Goal: Transaction & Acquisition: Obtain resource

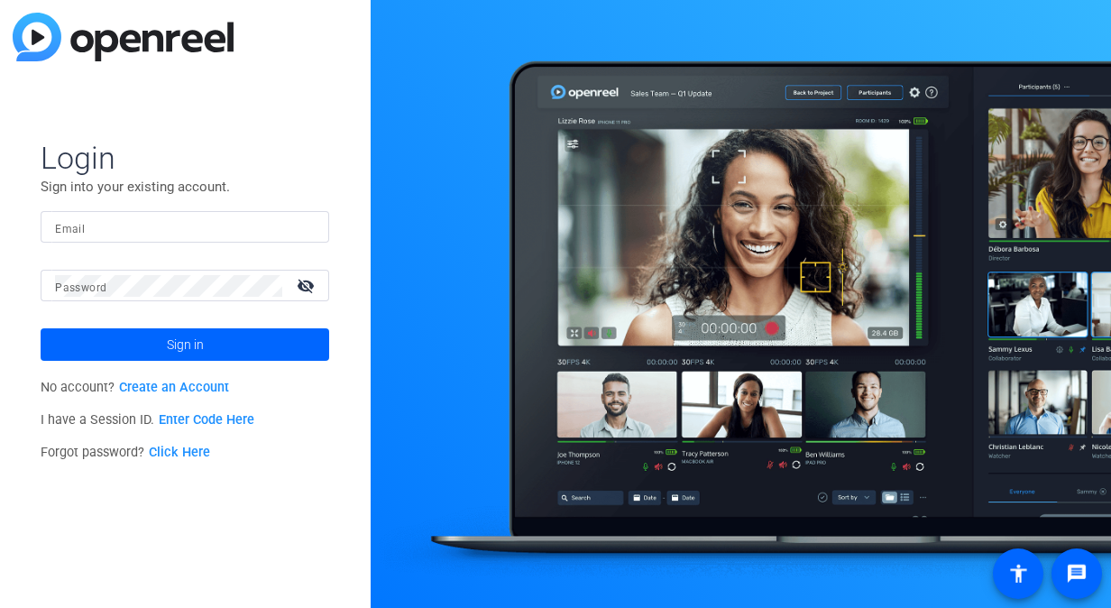
click at [143, 216] on input "Email" at bounding box center [185, 227] width 260 height 22
type input "marissa.coleman@ampf.com"
click at [41, 328] on button "Sign in" at bounding box center [185, 344] width 289 height 32
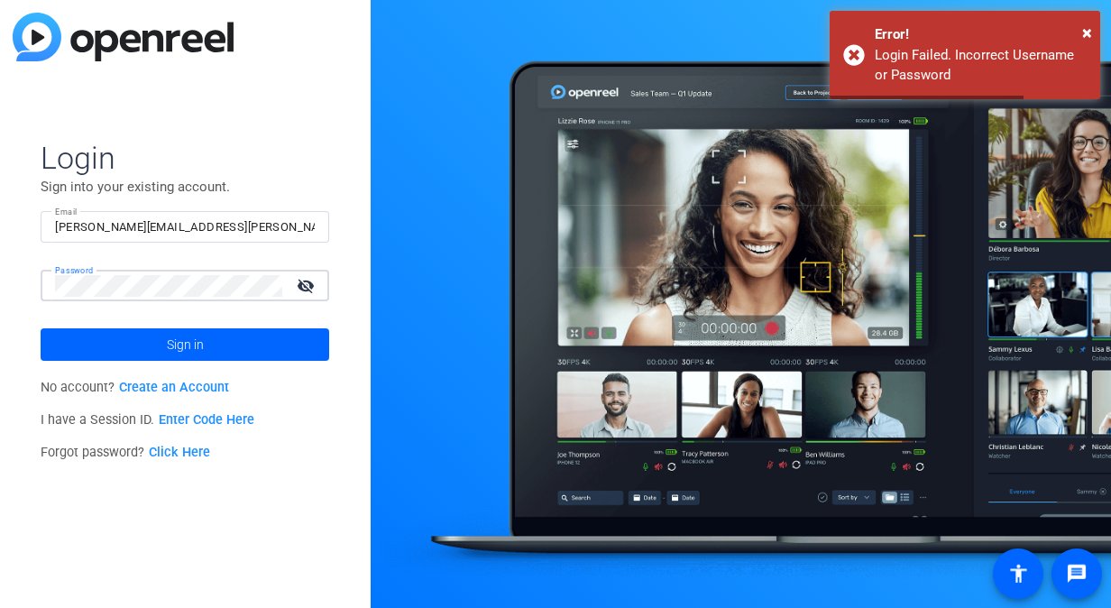
click at [0, 265] on html "For screen-reader mode - click the first button of the website Accessibility Sc…" at bounding box center [555, 304] width 1111 height 608
click at [41, 328] on button "Sign in" at bounding box center [185, 344] width 289 height 32
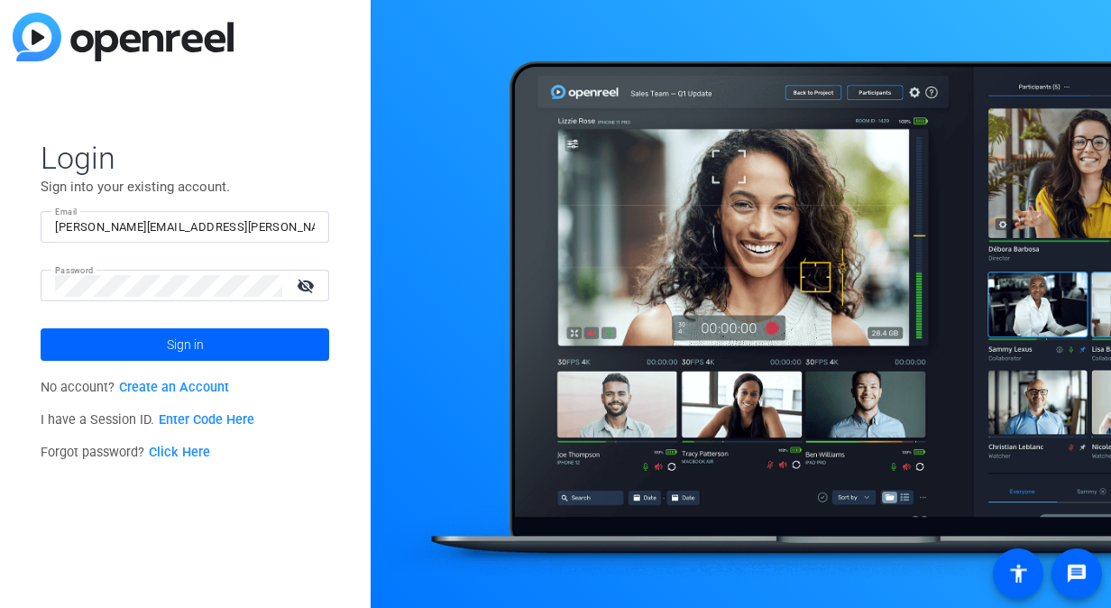
click at [183, 390] on link "Create an Account" at bounding box center [174, 387] width 110 height 15
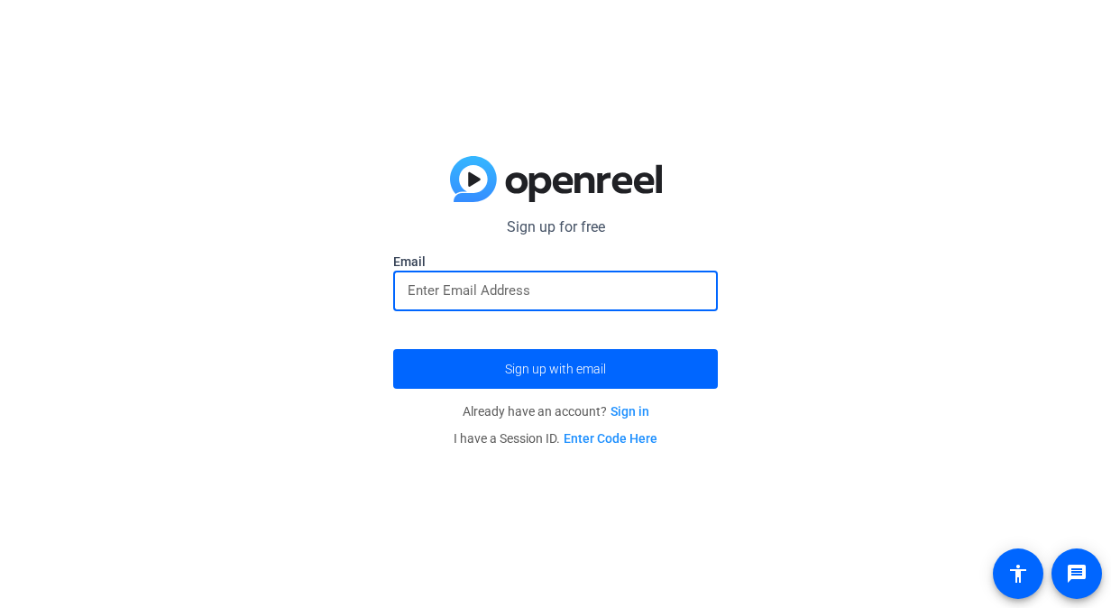
click at [481, 296] on input "email" at bounding box center [556, 291] width 296 height 22
type input "marissa.coleman@ampf.com"
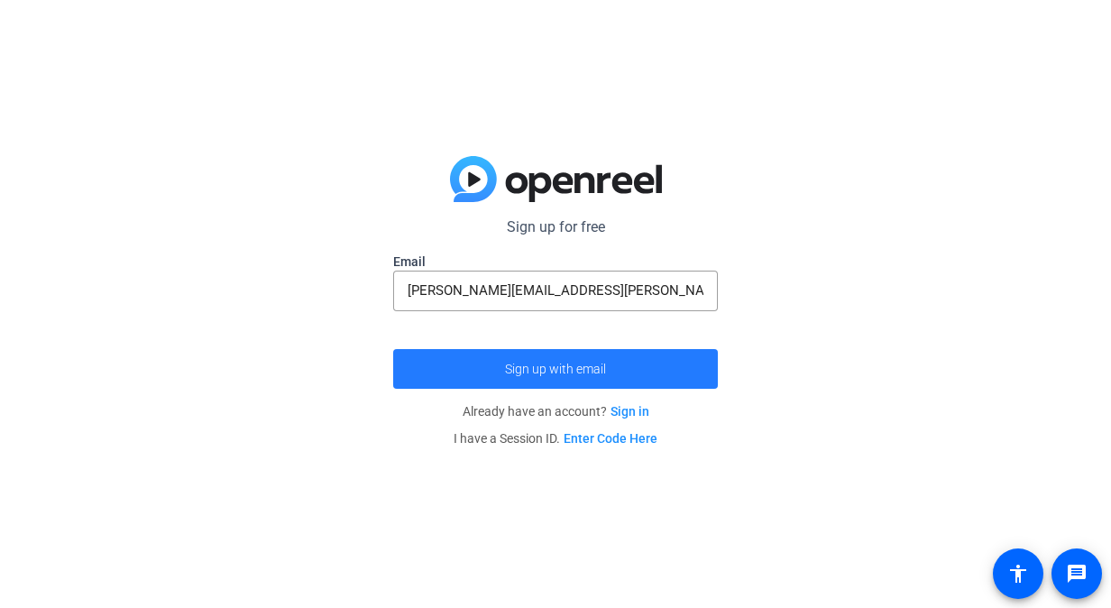
click at [518, 359] on span "submit" at bounding box center [555, 368] width 325 height 43
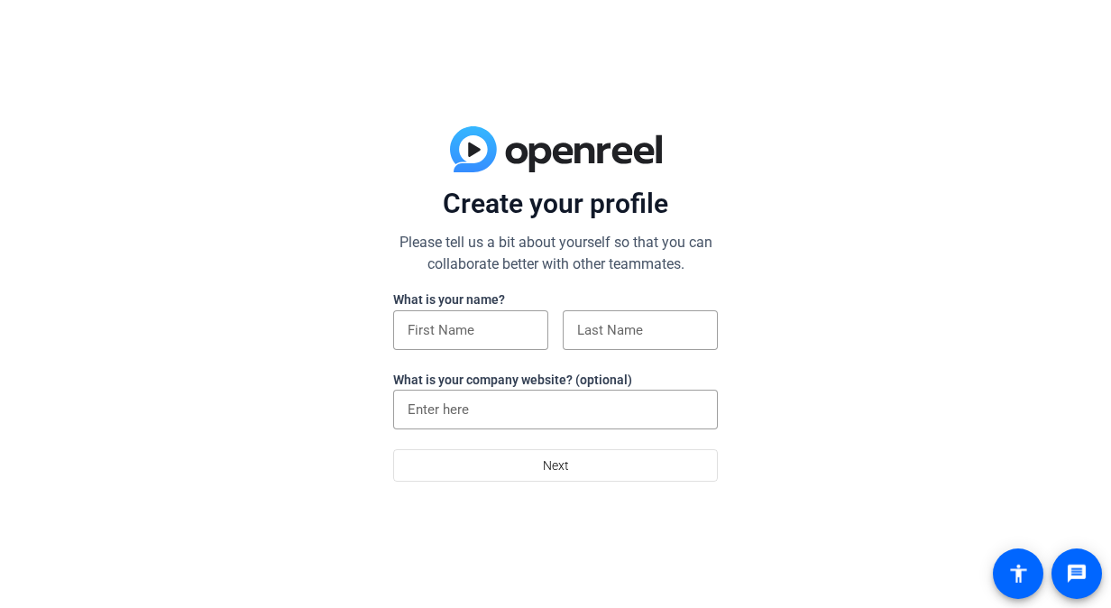
click at [498, 308] on div "What is your name? What is your company website? (optional)" at bounding box center [555, 370] width 325 height 160
click at [501, 327] on input at bounding box center [471, 330] width 126 height 22
type input "Marissa"
type input "Coleman"
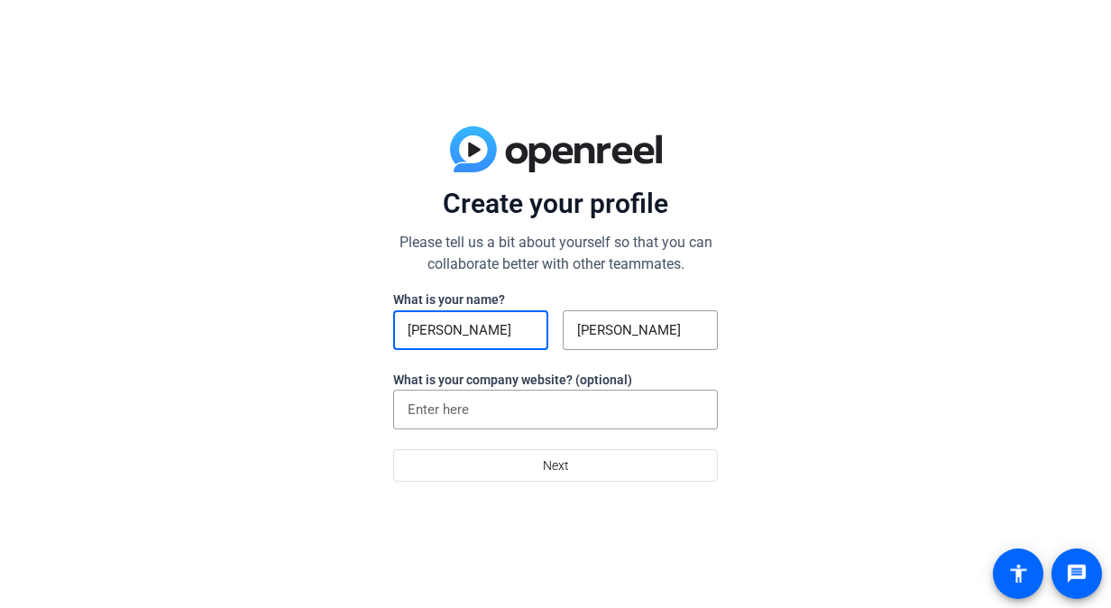
type input "Ameriprise Financial"
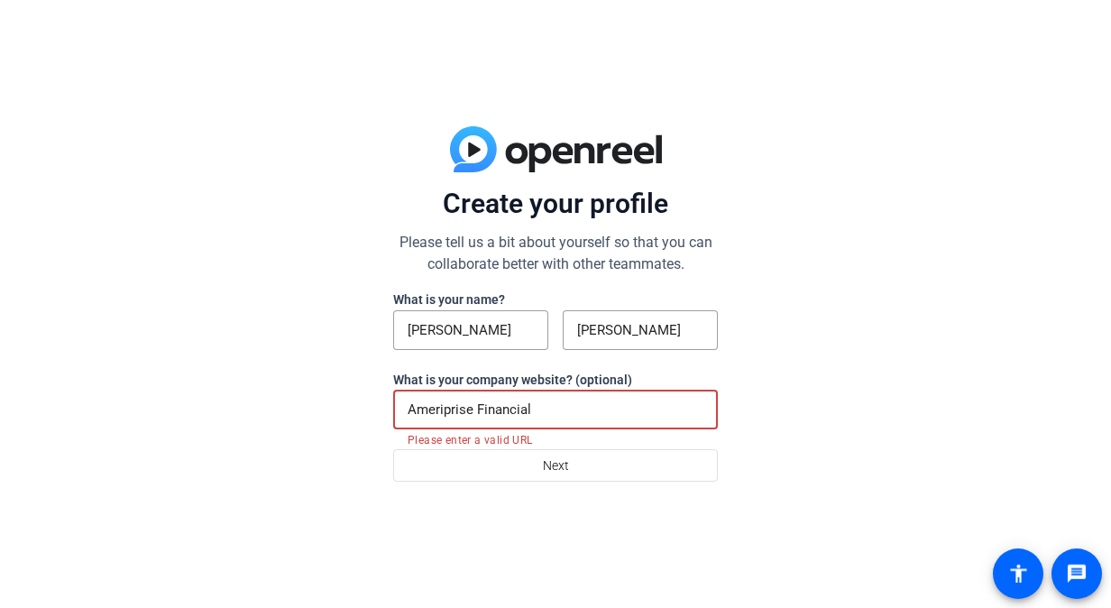
drag, startPoint x: 566, startPoint y: 409, endPoint x: 391, endPoint y: 391, distance: 175.0
click at [391, 391] on div "Create your profile Please tell us a bit about yourself so that you can collabo…" at bounding box center [555, 304] width 1111 height 608
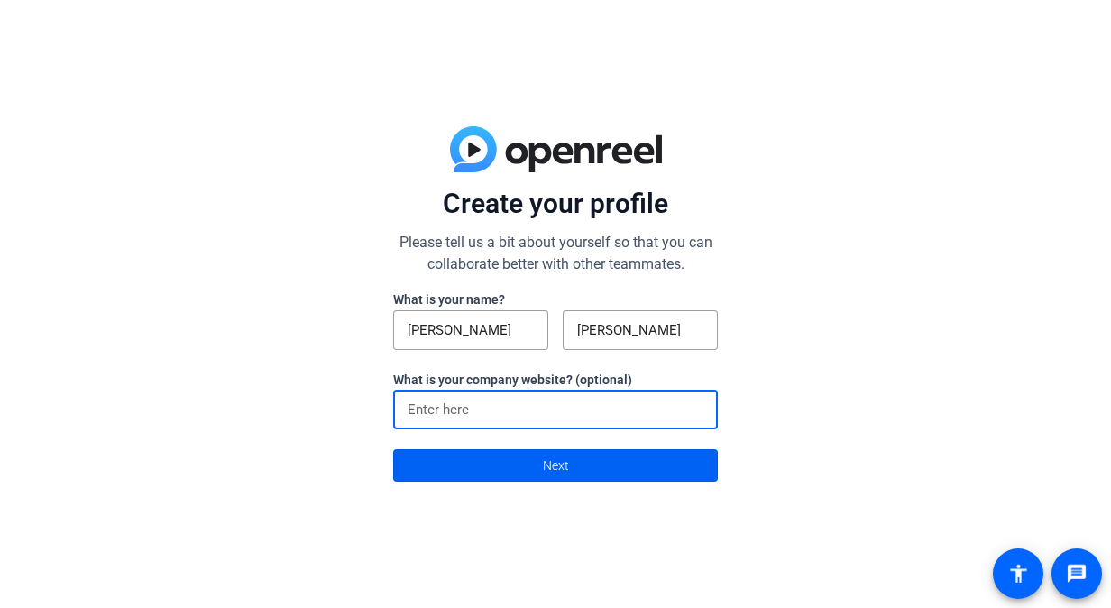
click at [494, 458] on span at bounding box center [555, 465] width 323 height 43
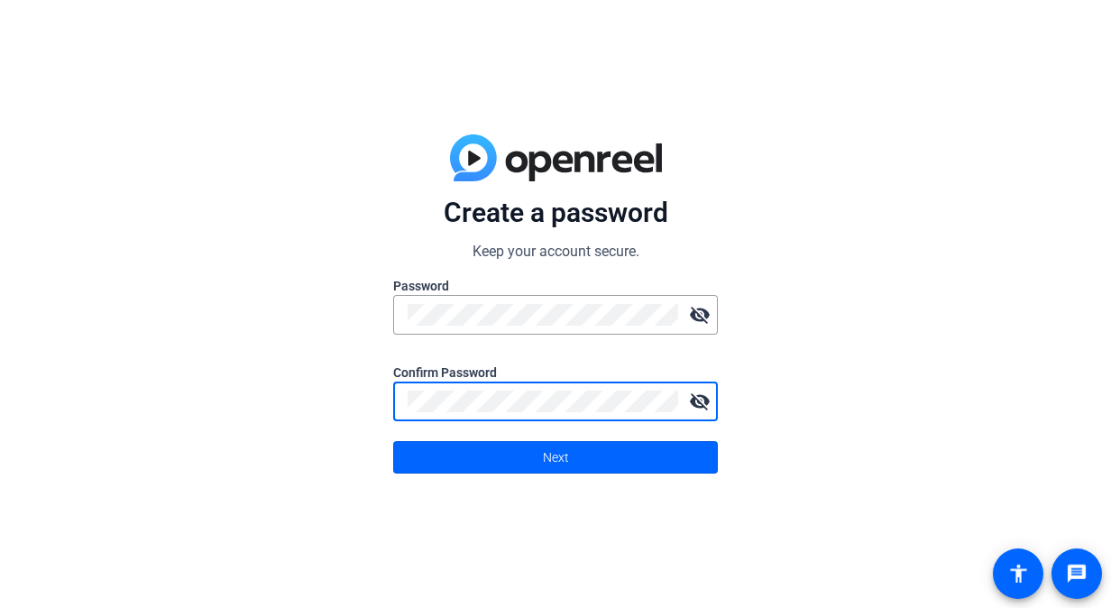
click button "Next" at bounding box center [555, 457] width 325 height 32
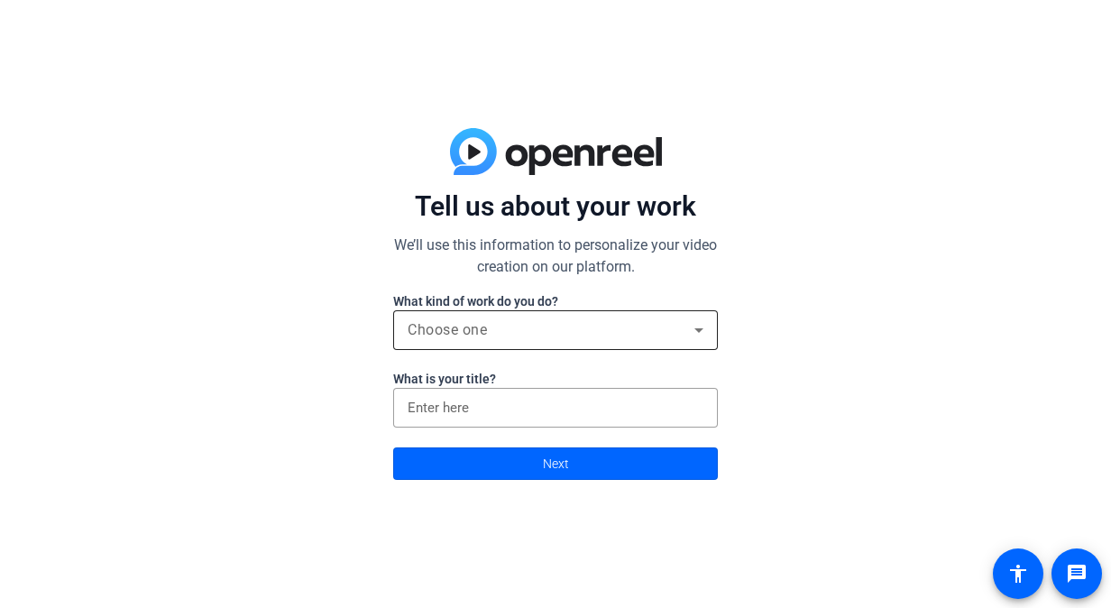
click at [569, 336] on div "Choose one" at bounding box center [551, 330] width 287 height 22
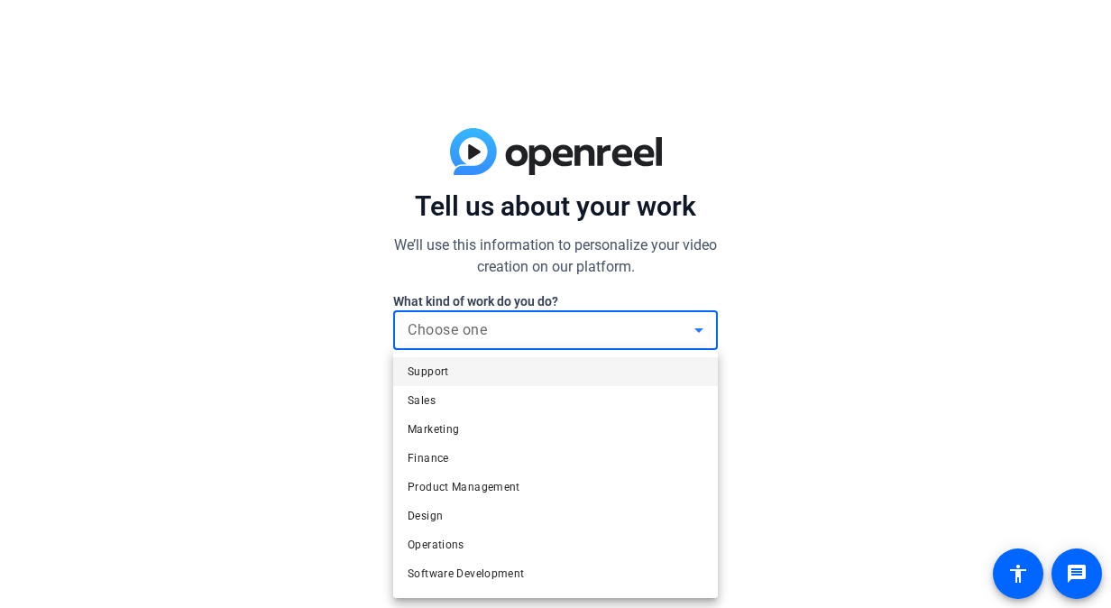
click at [518, 431] on mat-option "Marketing" at bounding box center [555, 429] width 325 height 29
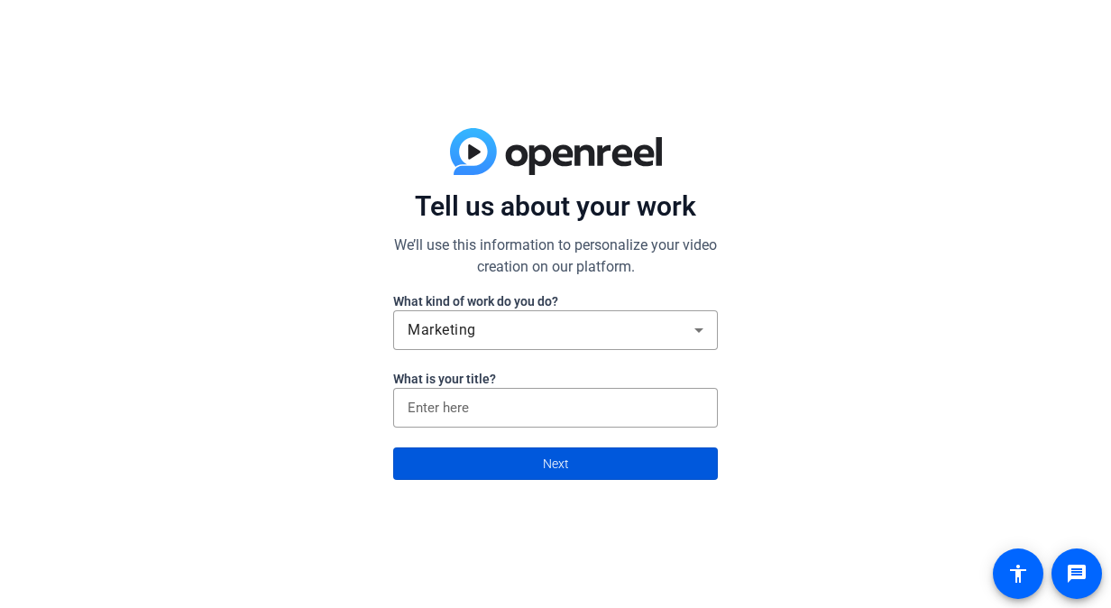
click at [575, 474] on span at bounding box center [555, 463] width 323 height 43
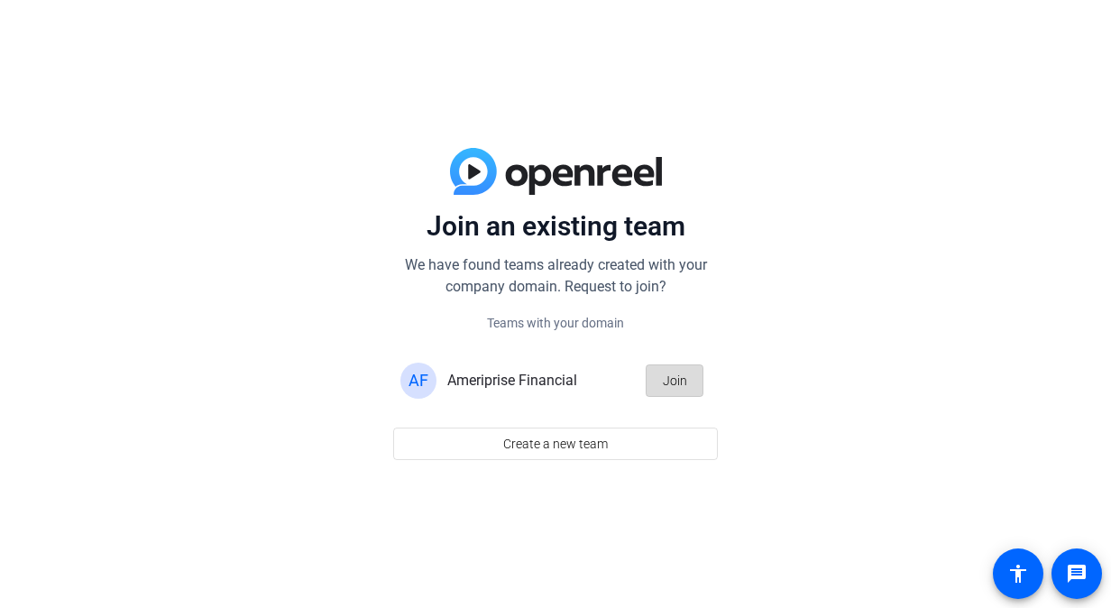
click at [675, 380] on span "Join" at bounding box center [675, 380] width 24 height 34
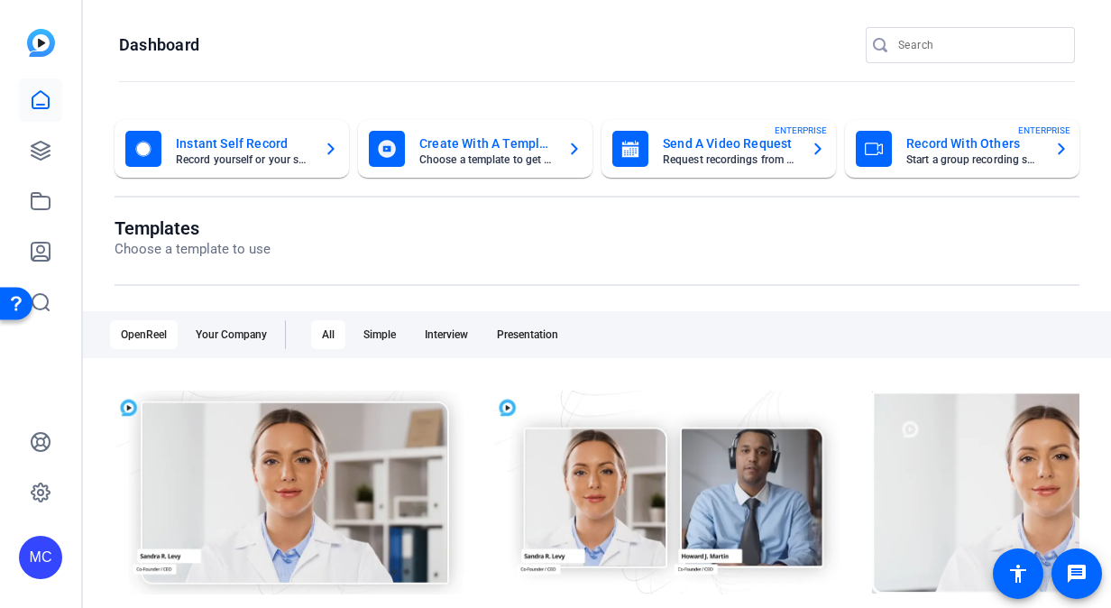
click at [477, 156] on mat-card-subtitle "Choose a template to get started" at bounding box center [485, 159] width 133 height 11
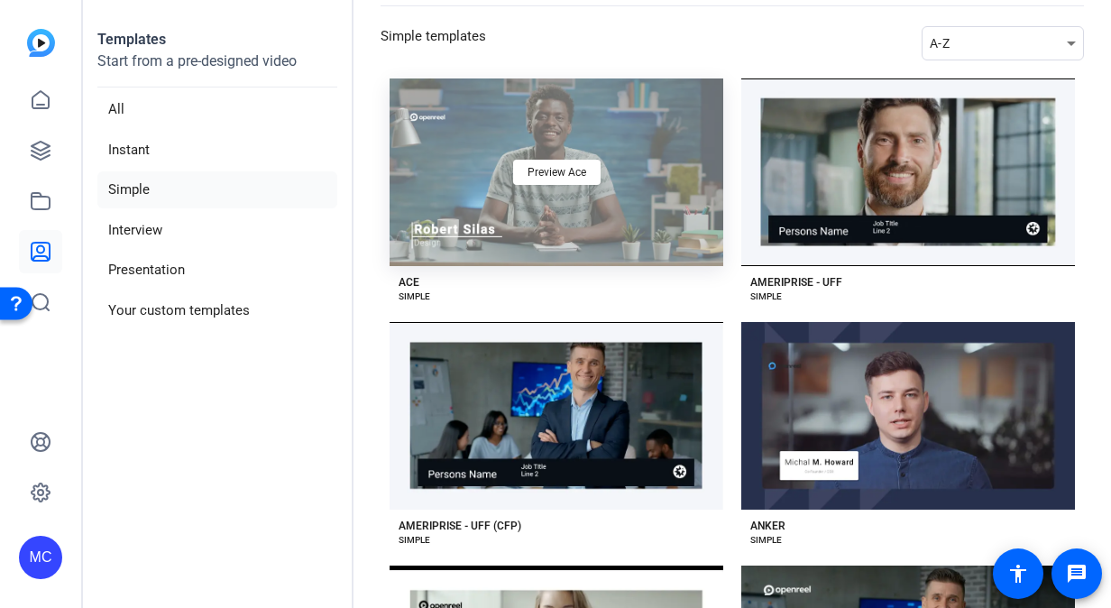
scroll to position [90, 0]
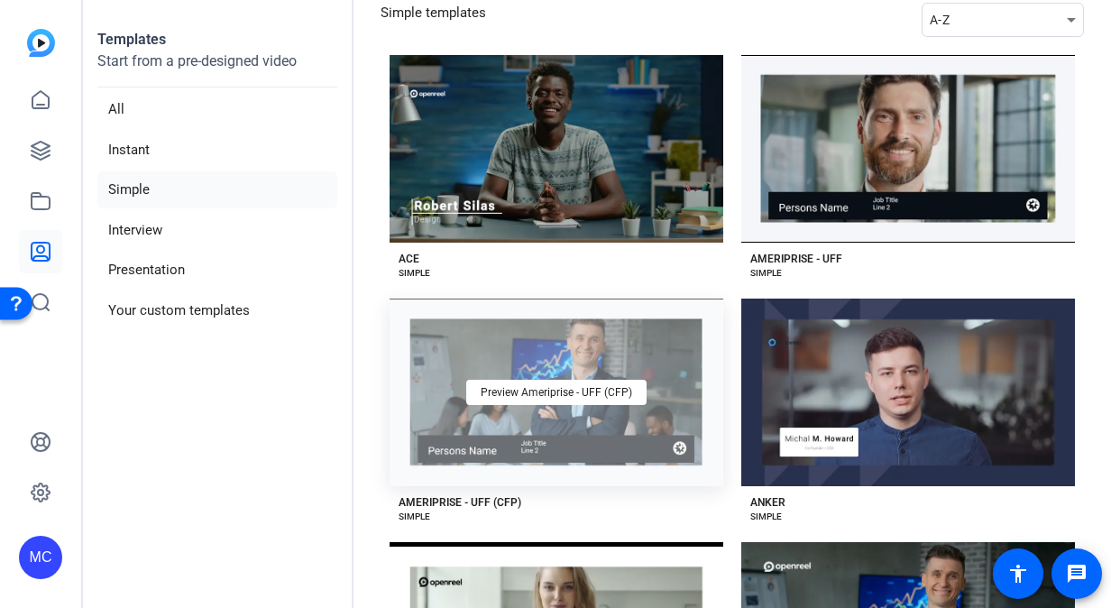
click at [616, 363] on div "Preview Ameriprise - UFF (CFP)" at bounding box center [557, 393] width 334 height 188
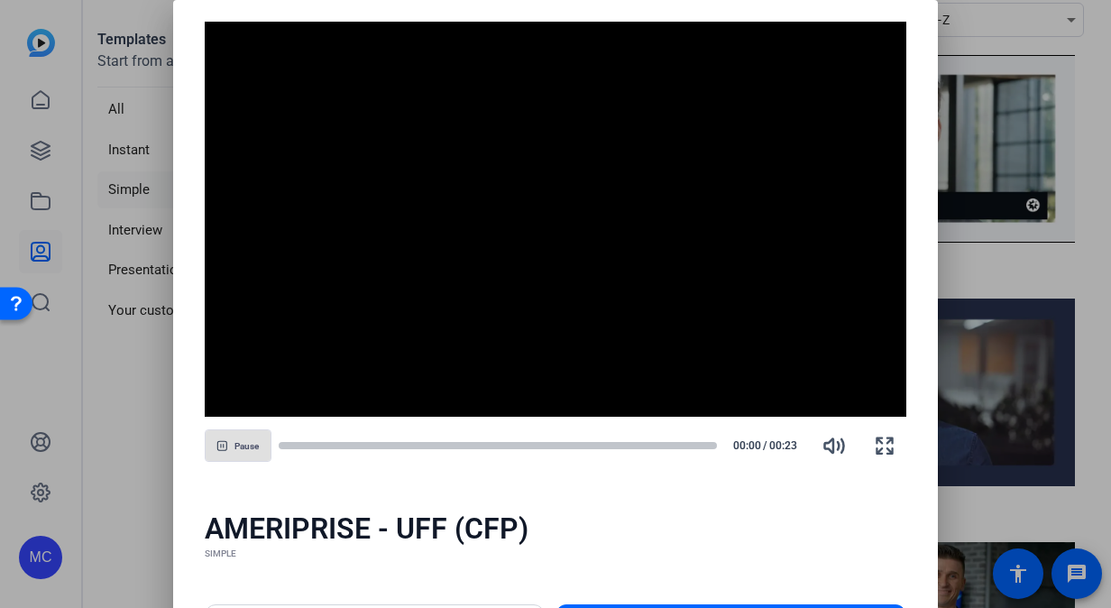
click at [226, 447] on button "Pause" at bounding box center [238, 445] width 67 height 32
click at [254, 446] on span "Play" at bounding box center [246, 446] width 17 height 11
click at [147, 444] on div at bounding box center [555, 304] width 1111 height 608
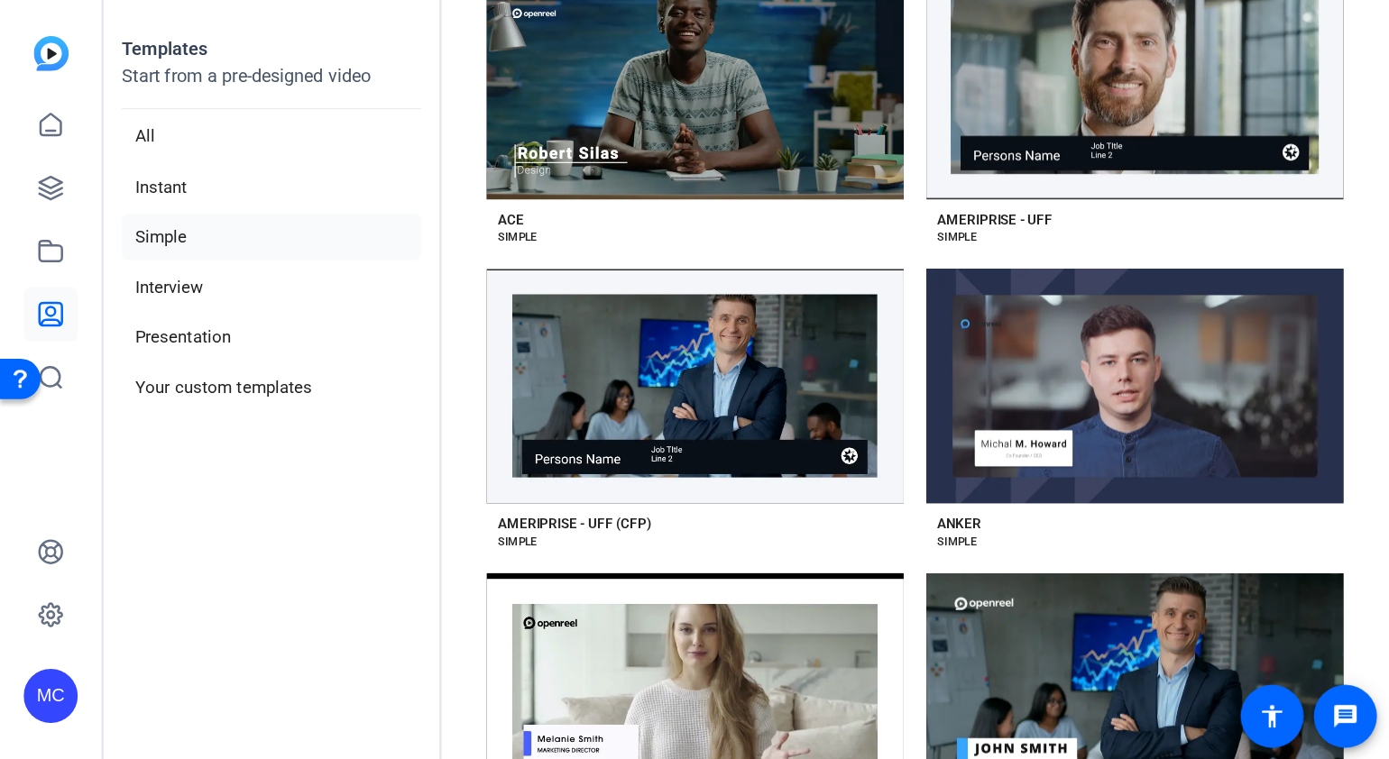
scroll to position [0, 0]
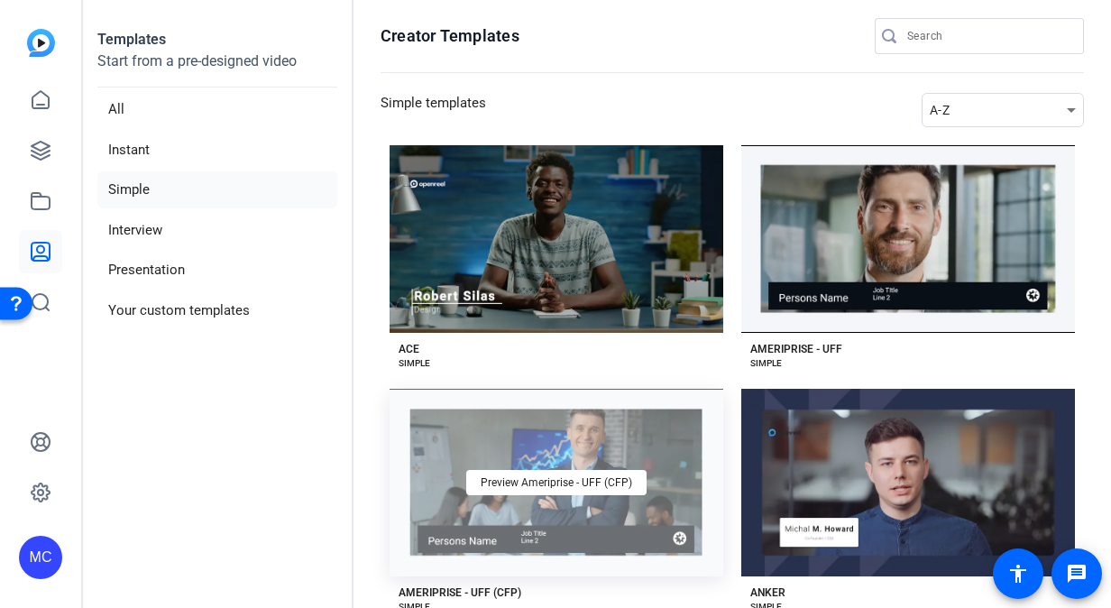
click at [460, 440] on div "Preview Ameriprise - UFF (CFP)" at bounding box center [557, 483] width 334 height 188
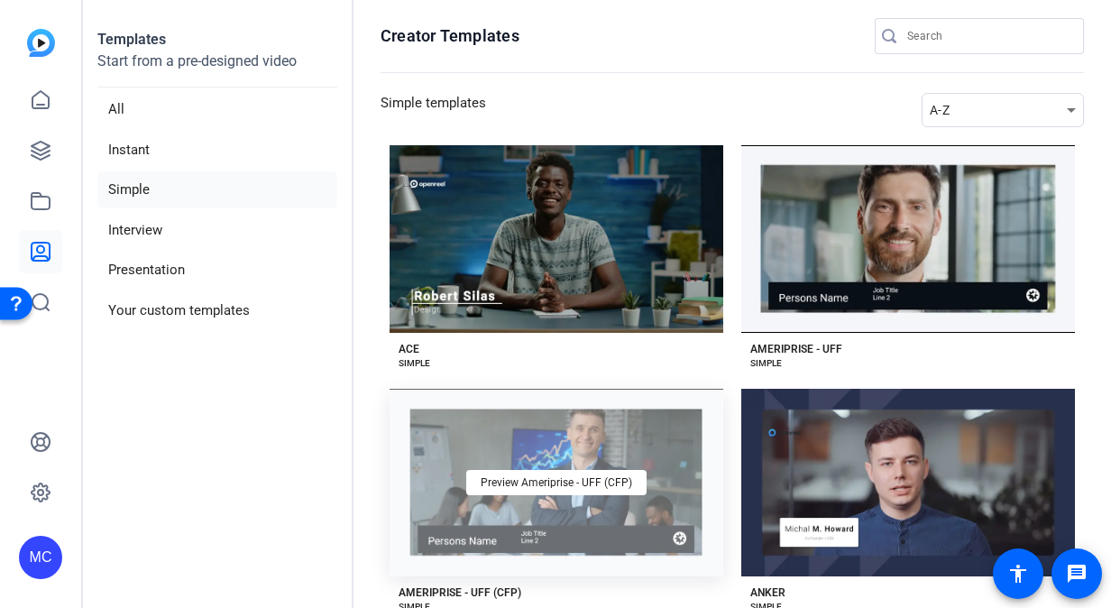
click at [657, 517] on div "Preview Ameriprise - UFF (CFP)" at bounding box center [557, 483] width 334 height 188
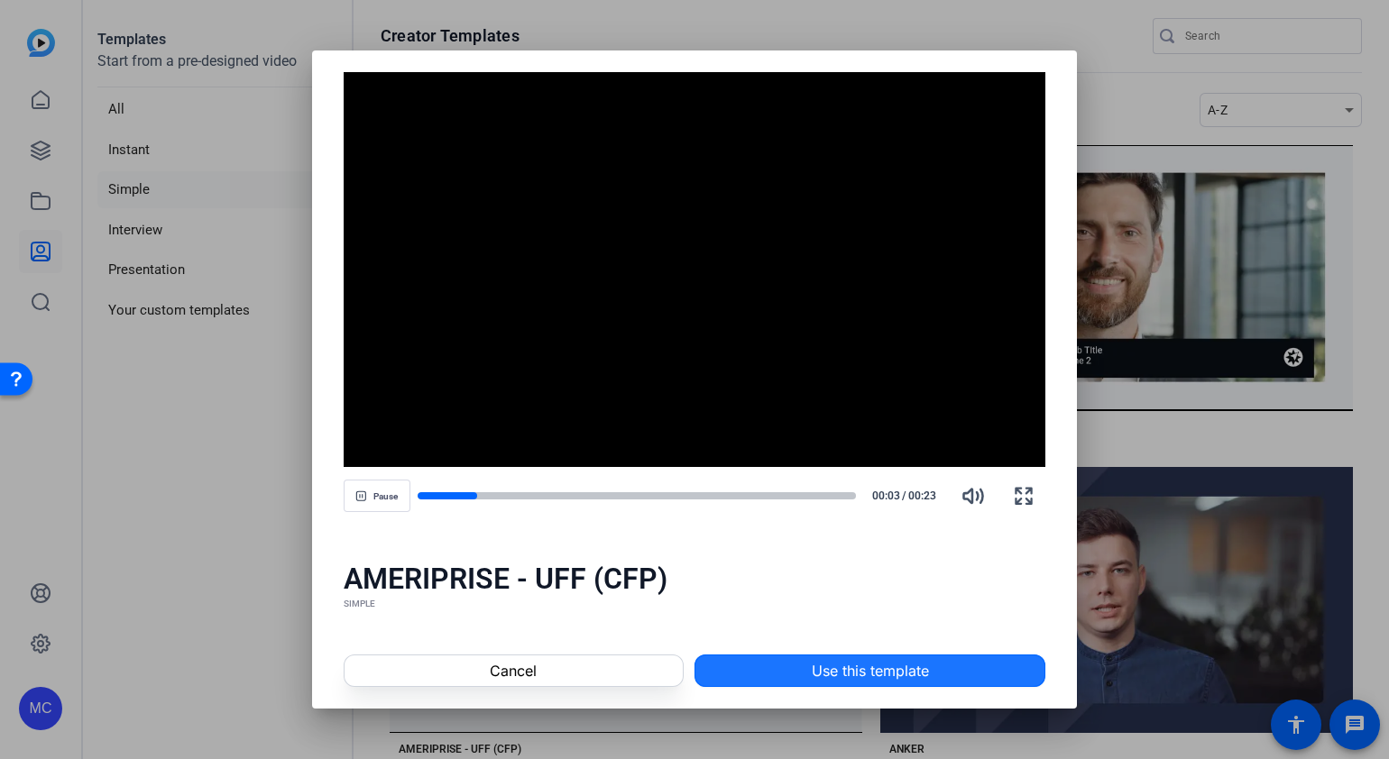
drag, startPoint x: 1100, startPoint y: 0, endPoint x: 875, endPoint y: 669, distance: 706.2
click at [872, 607] on span "Use this template" at bounding box center [870, 671] width 117 height 22
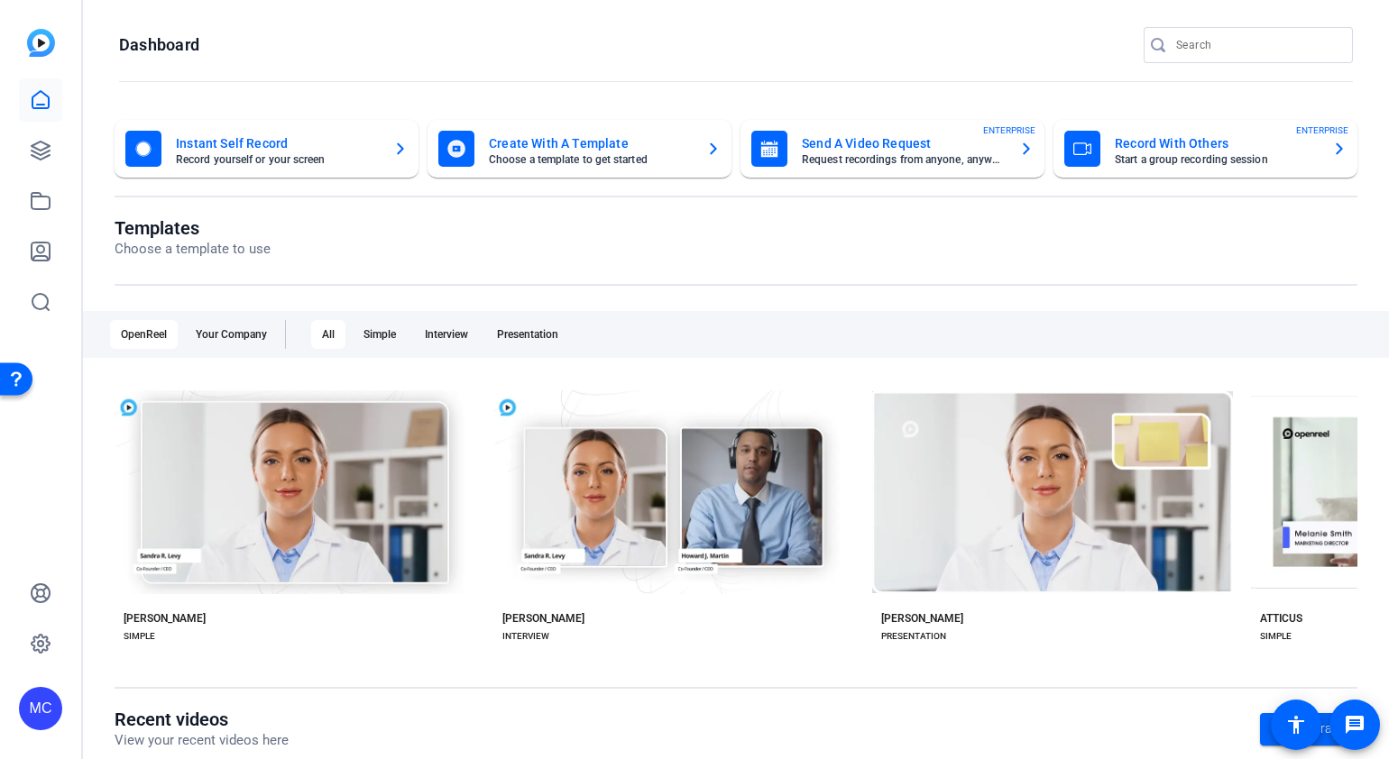
click at [51, 702] on div "MC" at bounding box center [40, 708] width 43 height 43
click at [538, 137] on div at bounding box center [694, 379] width 1389 height 759
click at [529, 159] on mat-card-subtitle "Choose a template to get started" at bounding box center [590, 159] width 203 height 11
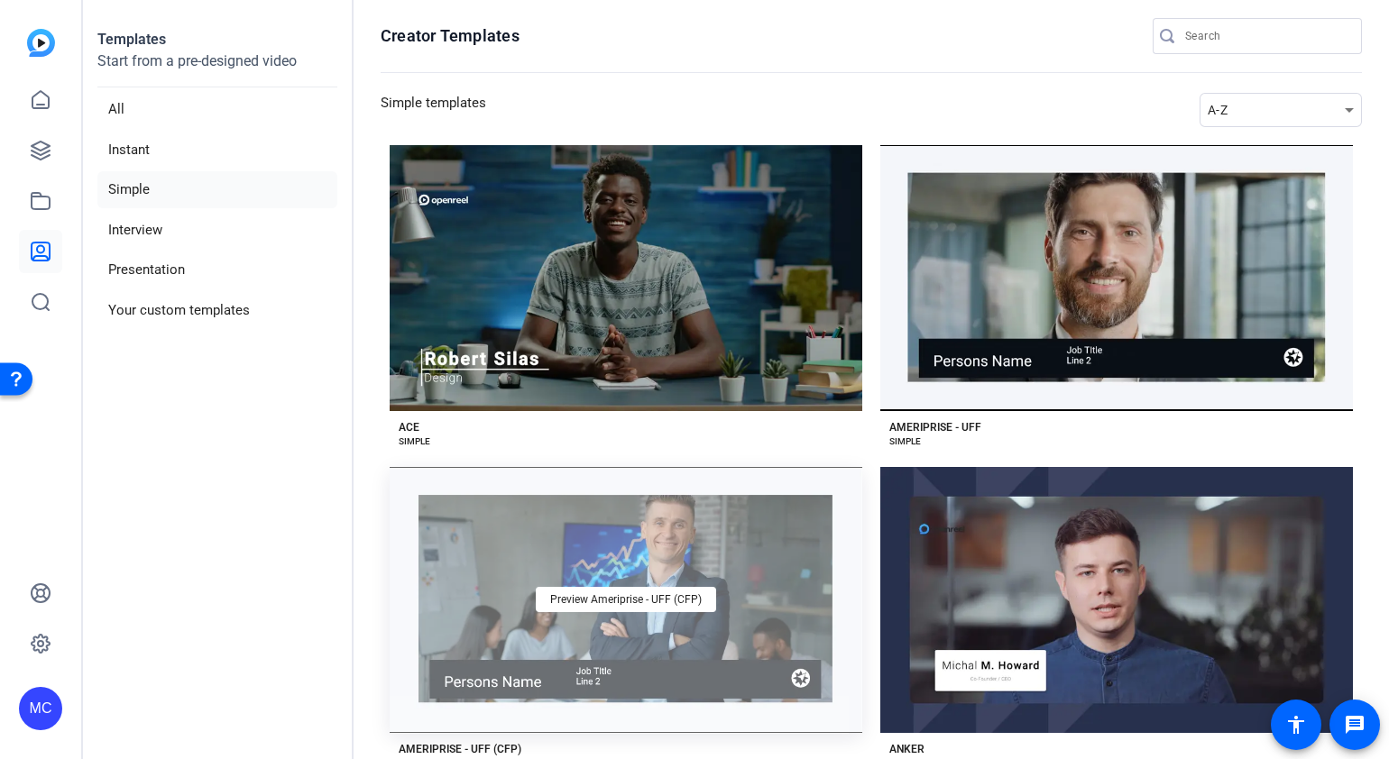
click at [774, 584] on div "Preview Ameriprise - UFF (CFP)" at bounding box center [626, 600] width 473 height 266
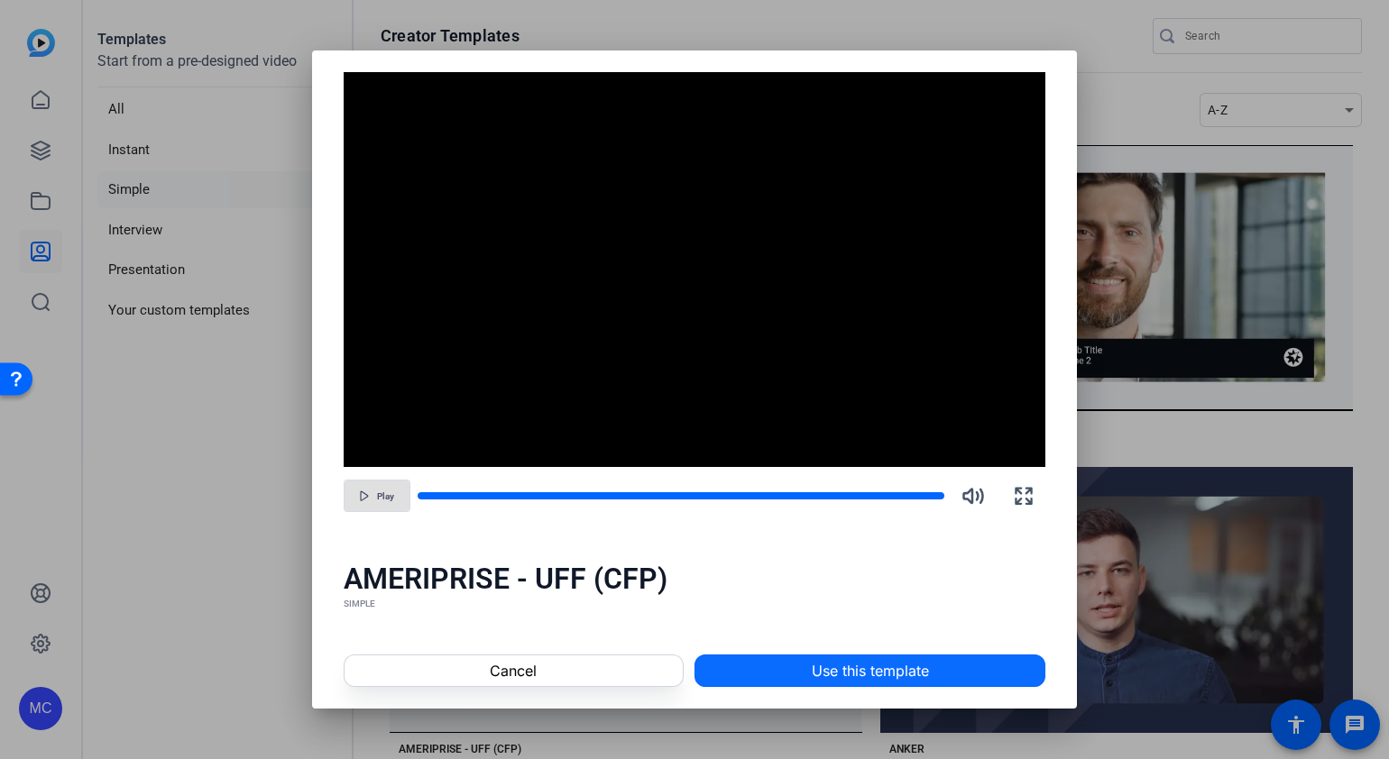
click at [816, 667] on span "Use this template" at bounding box center [870, 671] width 117 height 22
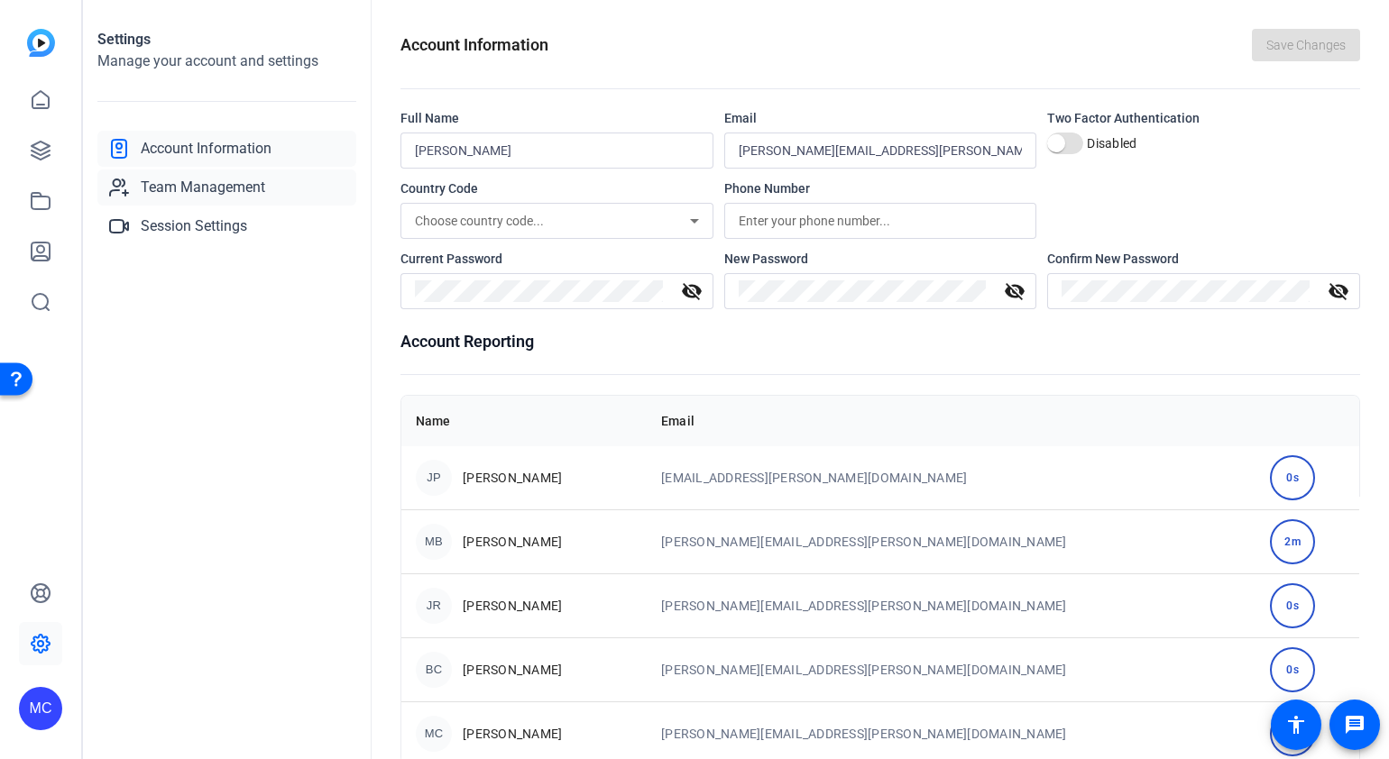
click at [169, 180] on span "Team Management" at bounding box center [203, 188] width 124 height 22
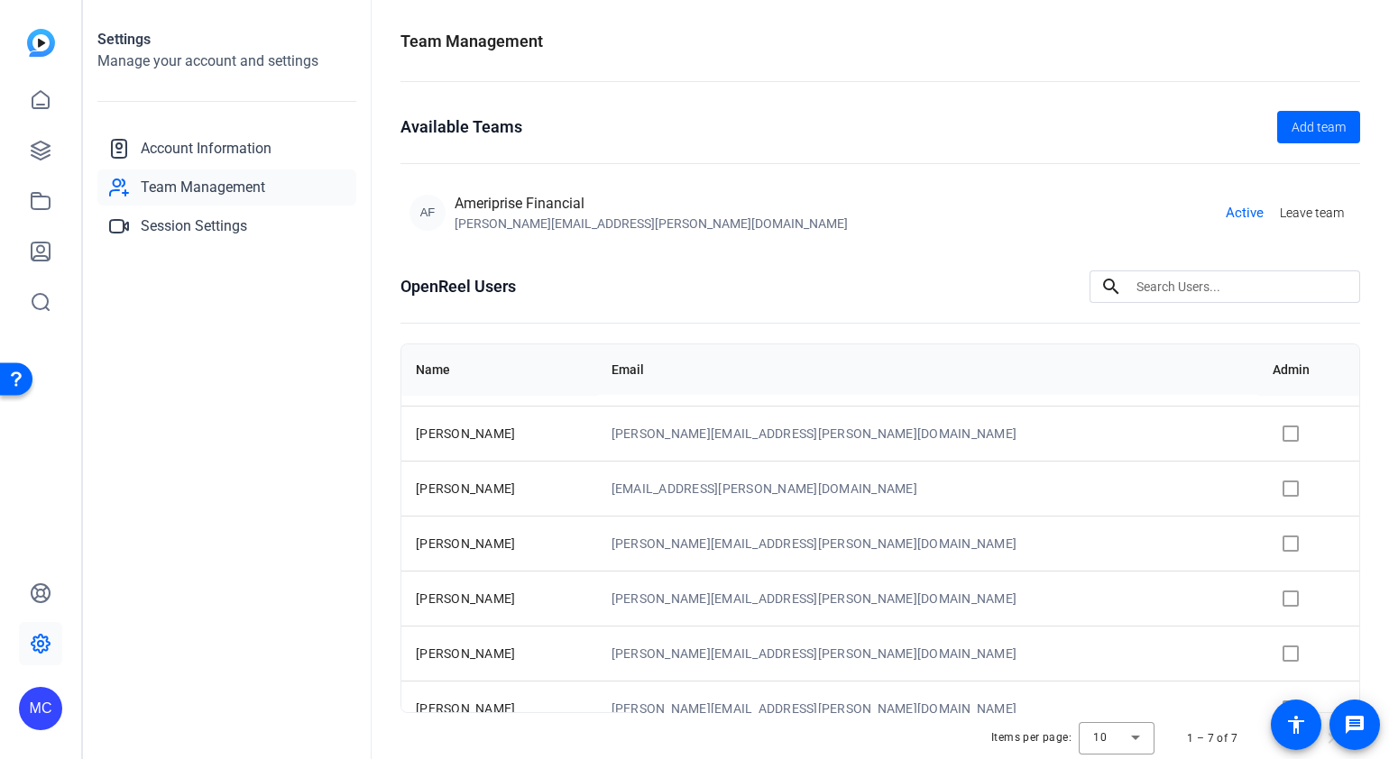
scroll to position [65, 0]
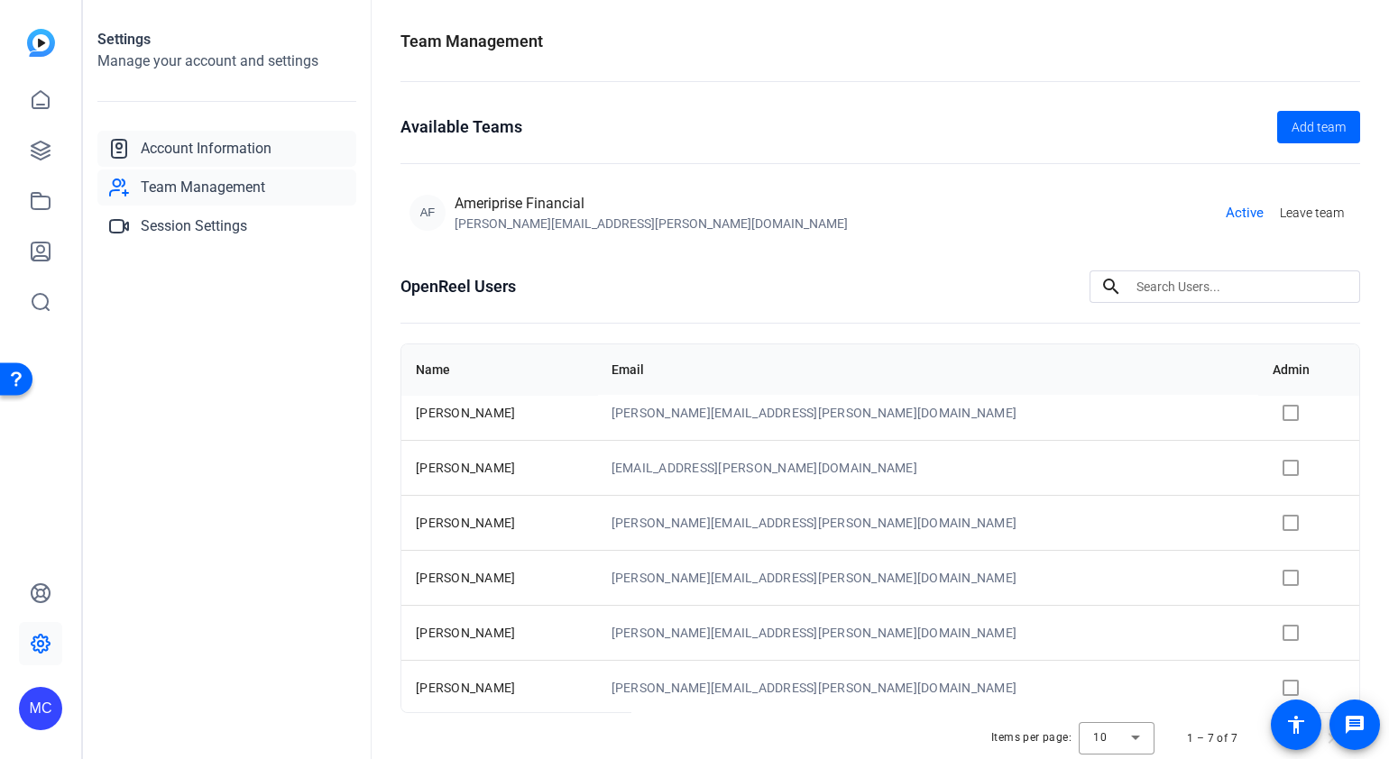
click at [221, 146] on span "Account Information" at bounding box center [206, 149] width 131 height 22
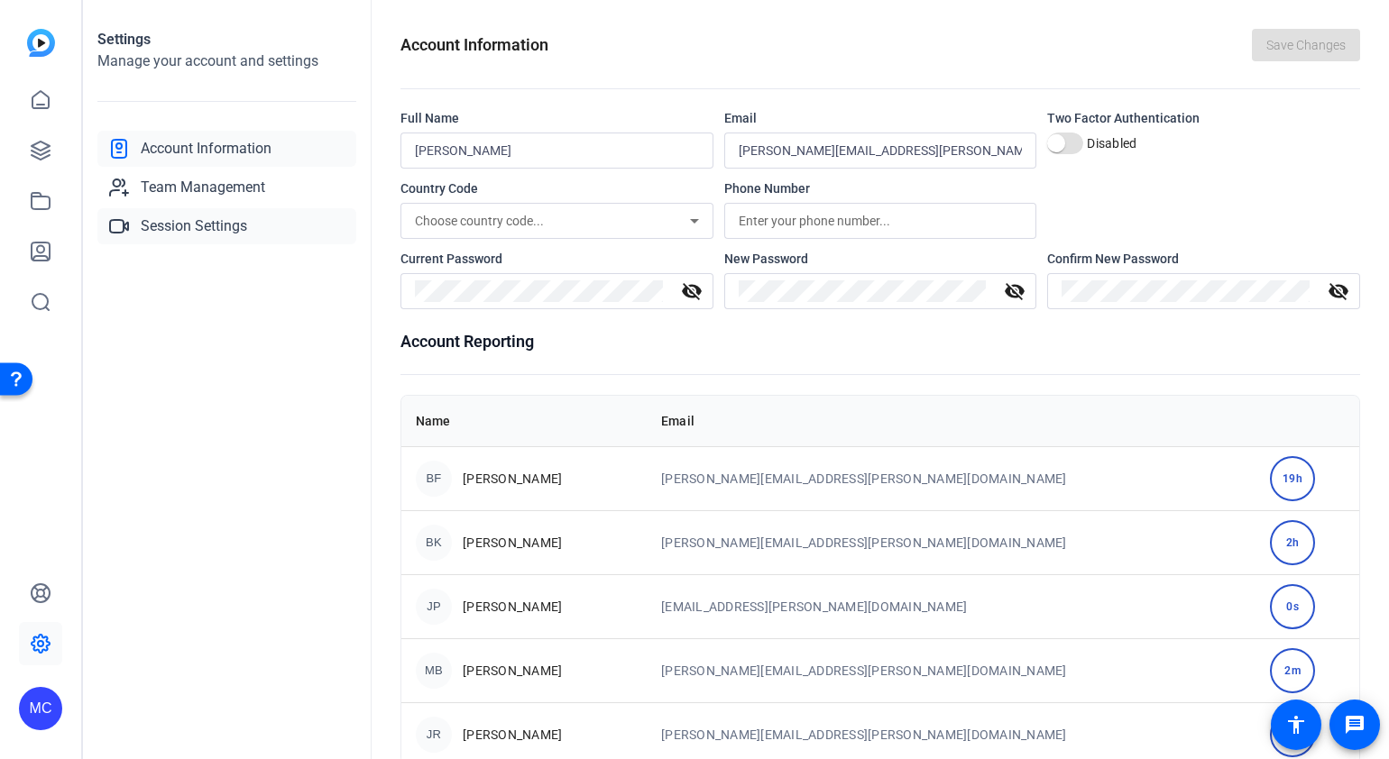
click at [215, 235] on span "Session Settings" at bounding box center [194, 227] width 106 height 22
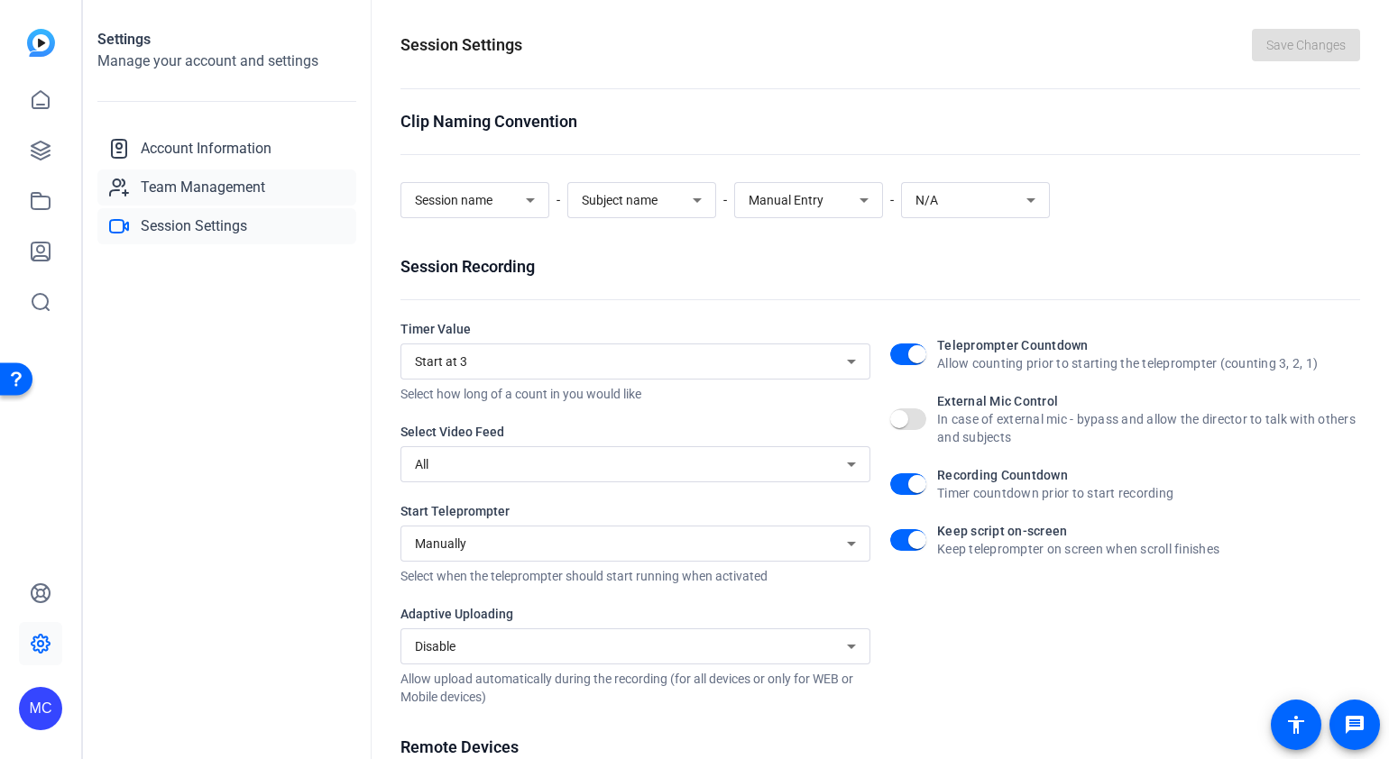
click at [224, 193] on span "Team Management" at bounding box center [203, 188] width 124 height 22
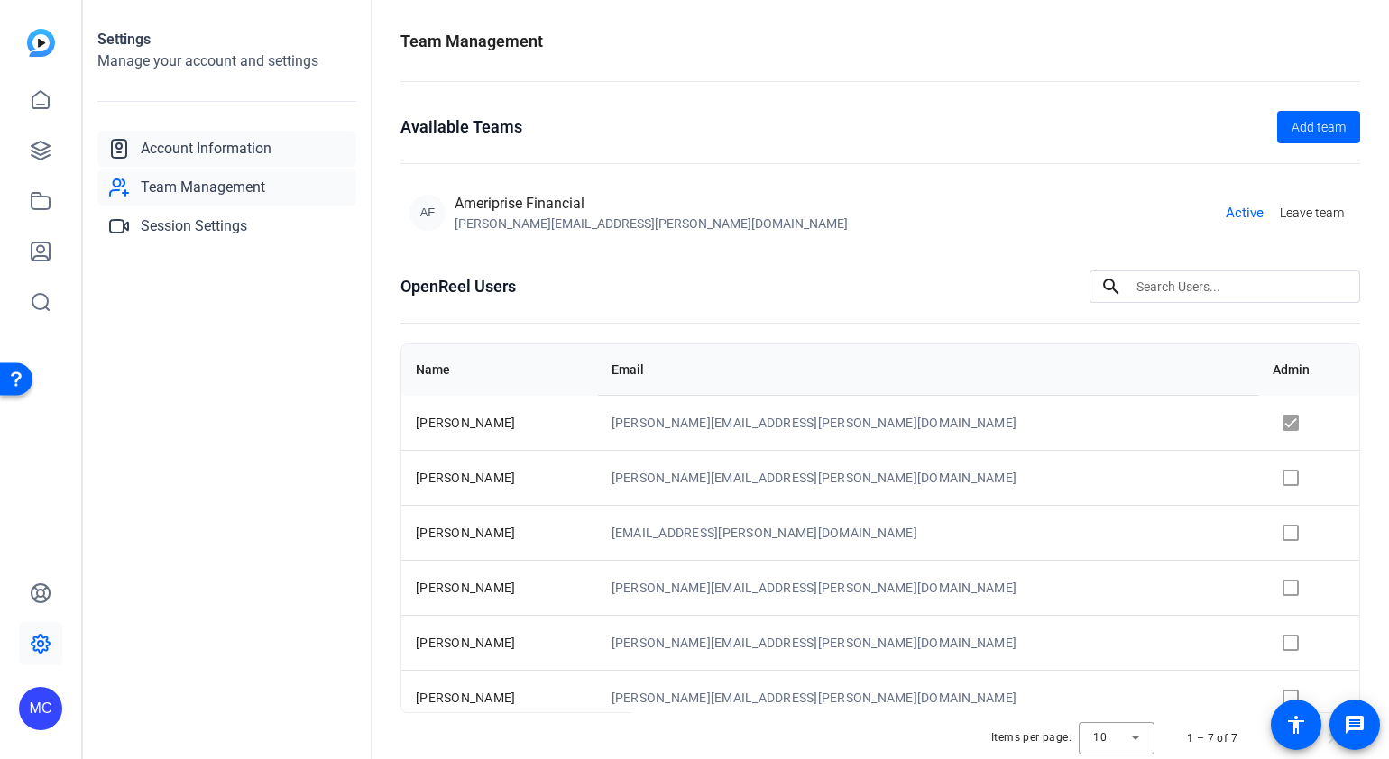
click at [248, 143] on span "Account Information" at bounding box center [206, 149] width 131 height 22
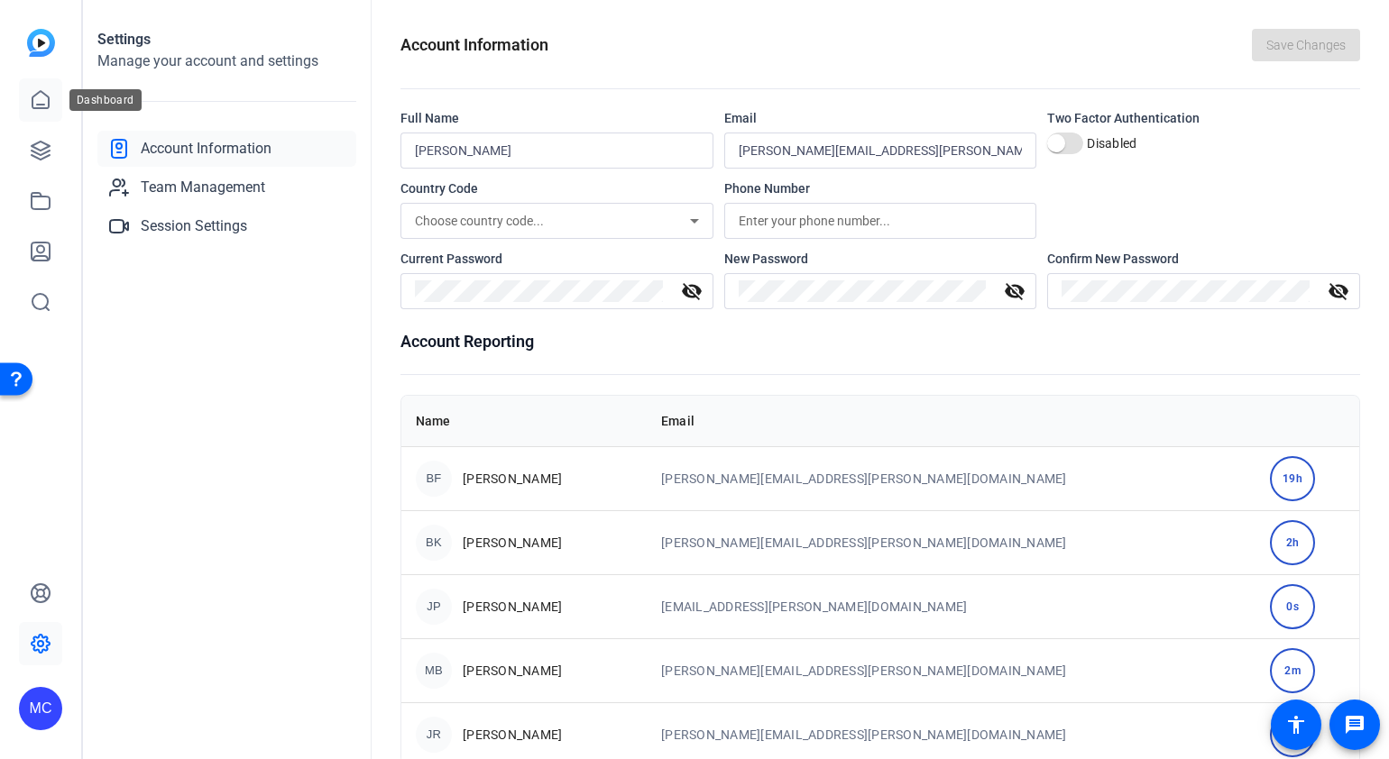
click at [52, 89] on link at bounding box center [40, 99] width 43 height 43
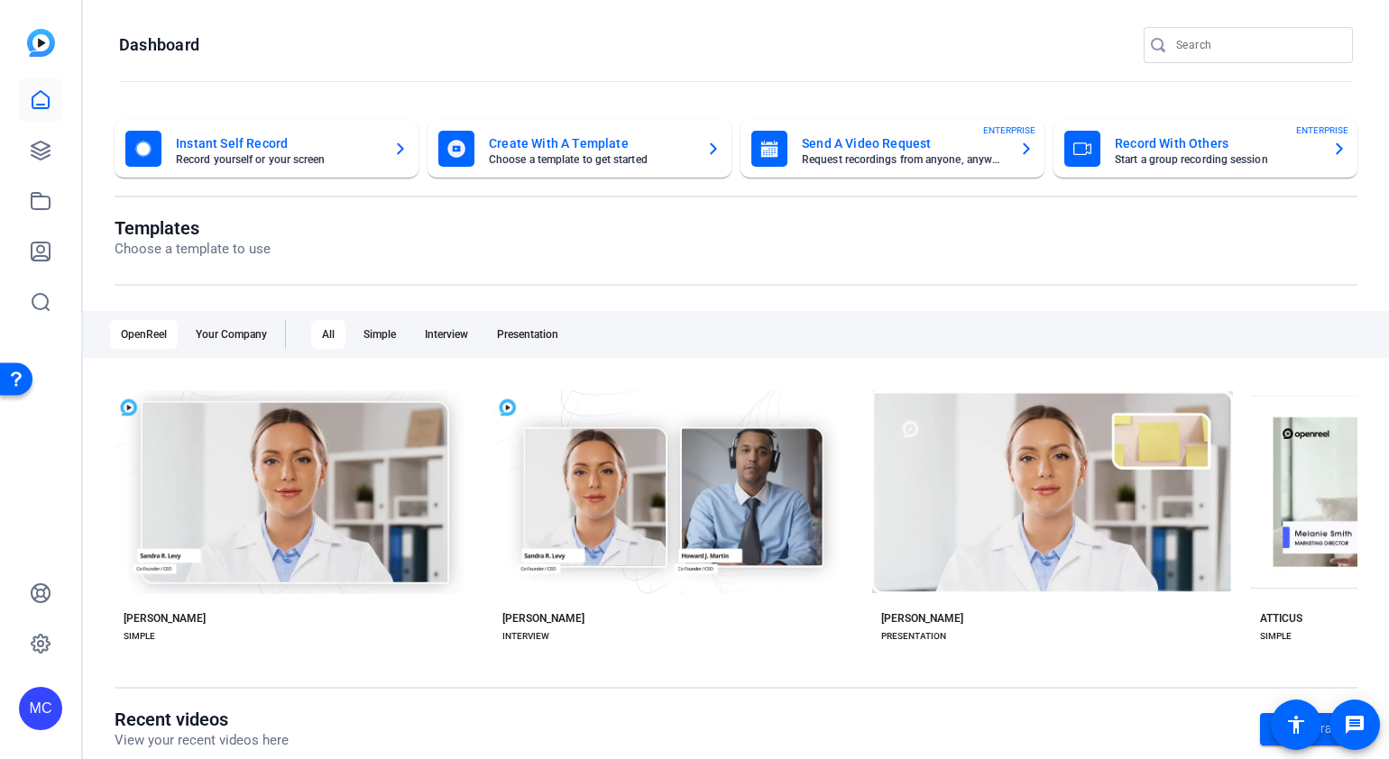
click at [489, 140] on mat-card-title "Create With A Template" at bounding box center [590, 144] width 203 height 22
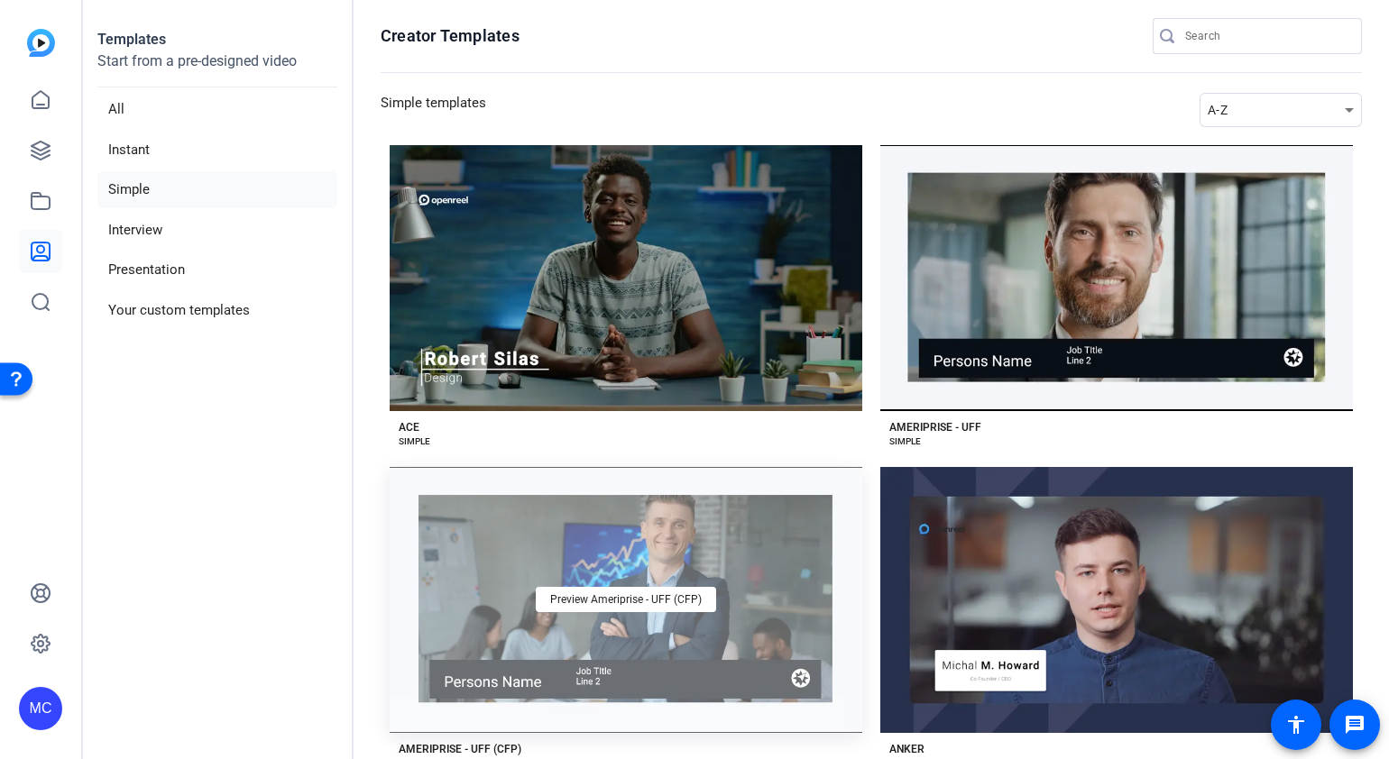
click at [768, 547] on div "Preview Ameriprise - UFF (CFP)" at bounding box center [626, 600] width 473 height 266
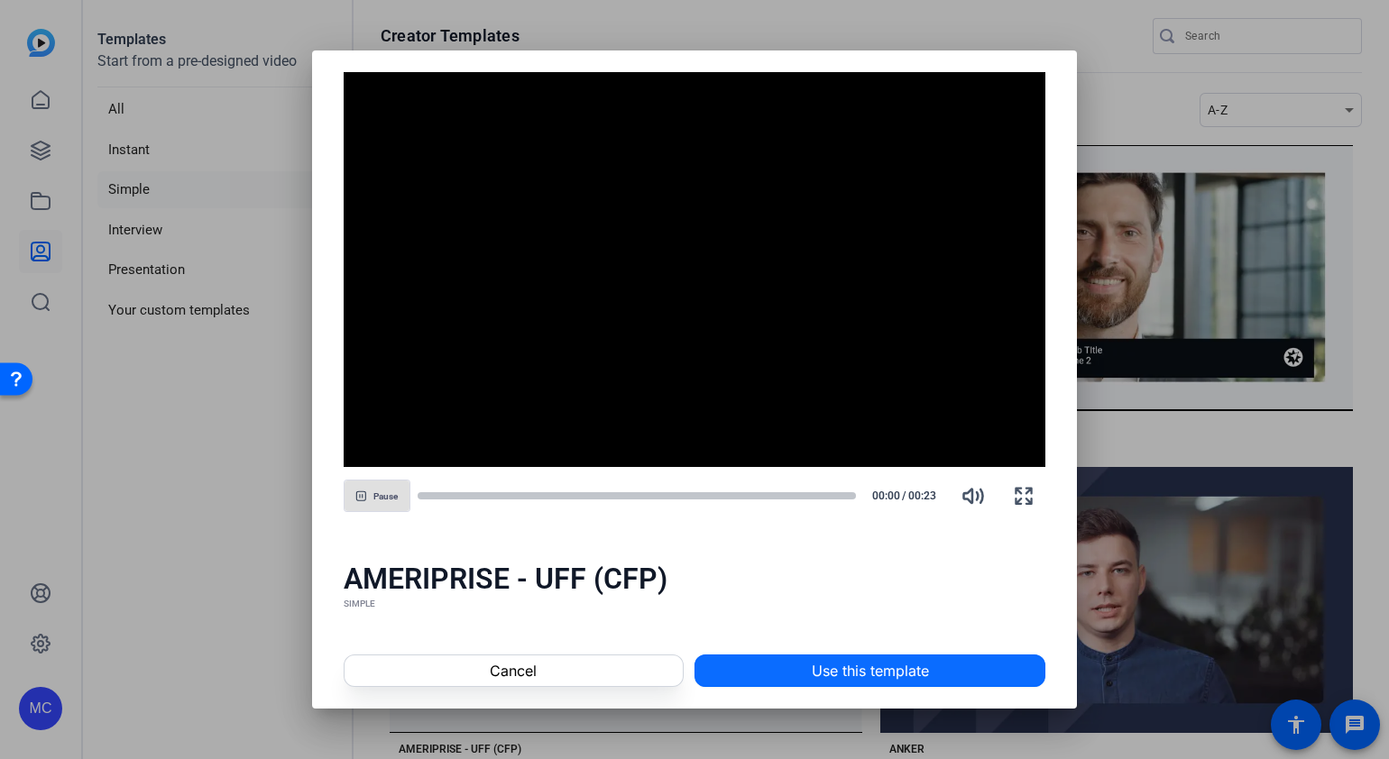
click at [891, 668] on span "Use this template" at bounding box center [870, 671] width 117 height 22
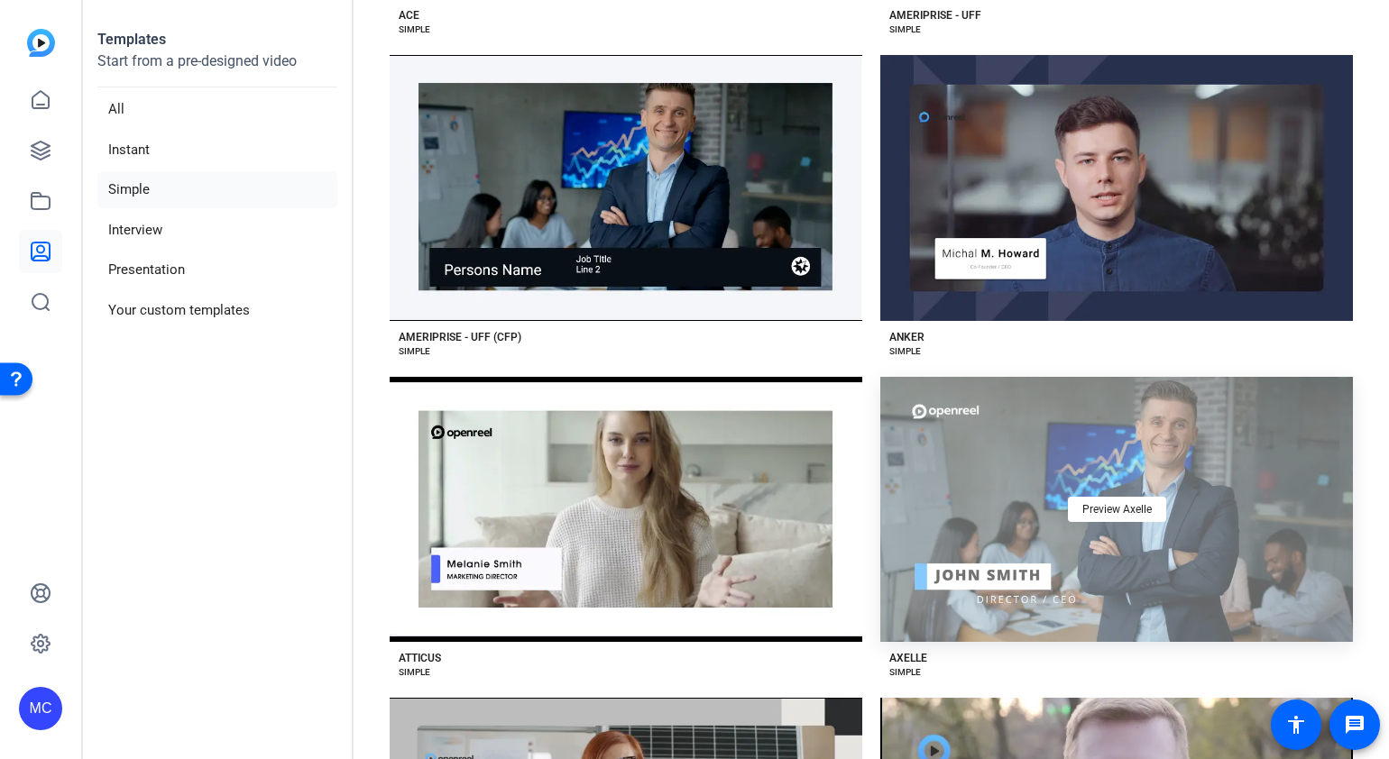
scroll to position [450, 0]
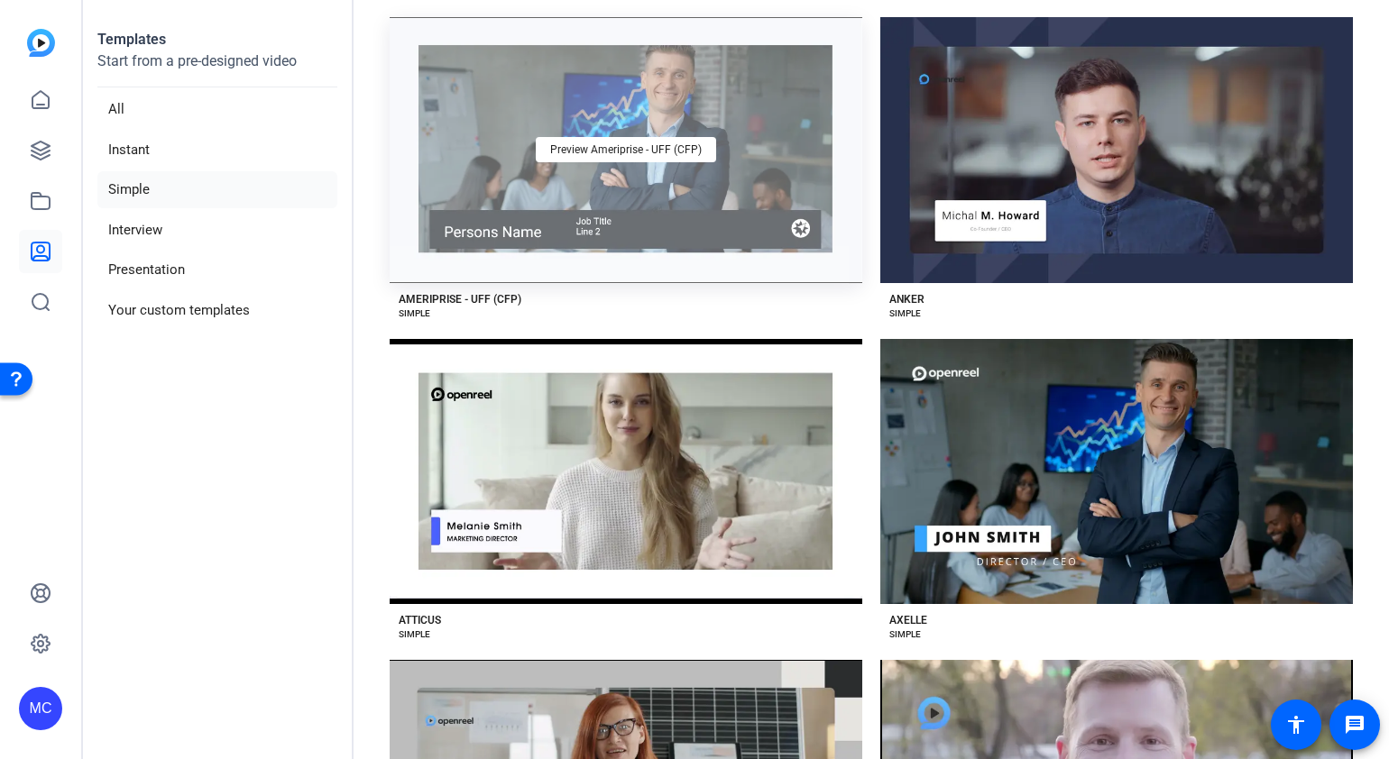
click at [675, 179] on div "Preview Ameriprise - UFF (CFP)" at bounding box center [626, 150] width 473 height 266
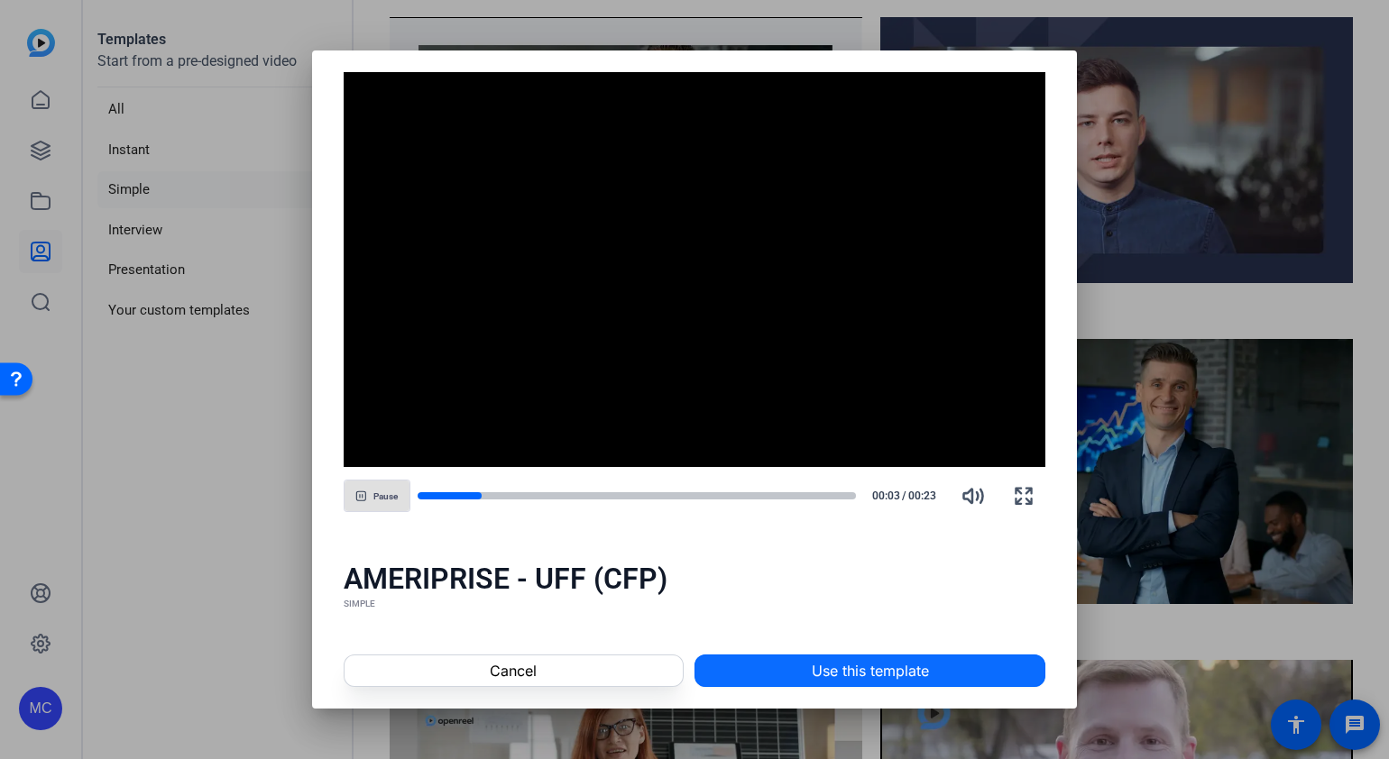
click at [869, 685] on span at bounding box center [869, 670] width 349 height 43
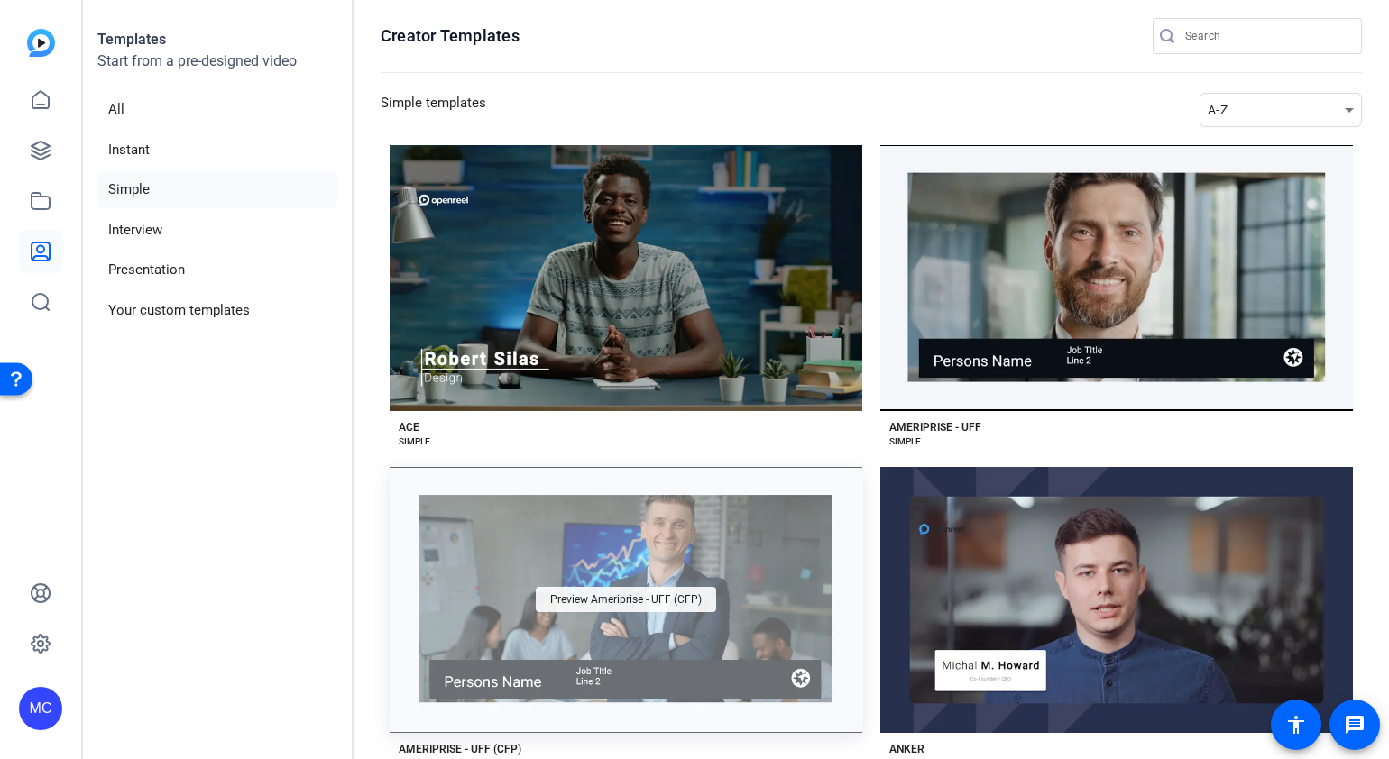
click at [618, 594] on span "Preview Ameriprise - UFF (CFP)" at bounding box center [626, 599] width 152 height 11
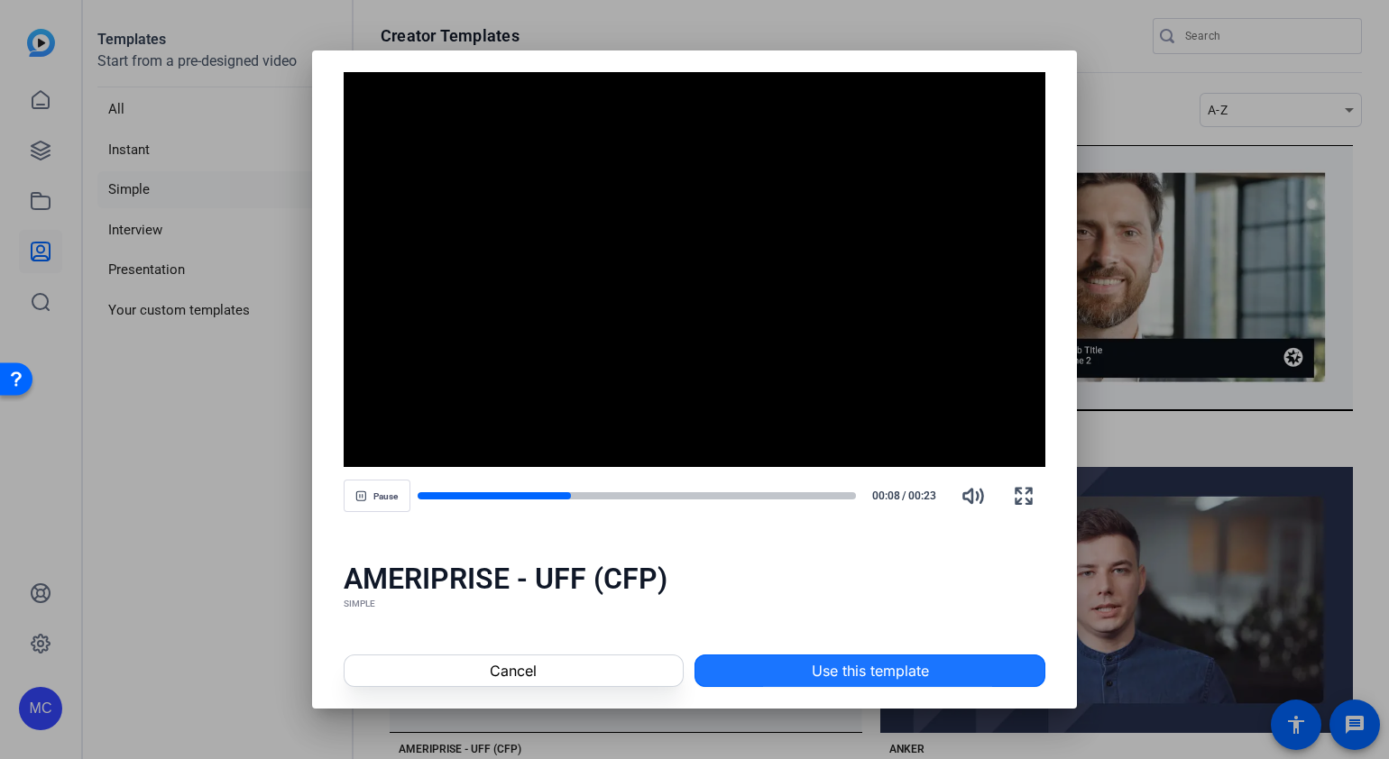
click at [788, 667] on span at bounding box center [869, 670] width 349 height 43
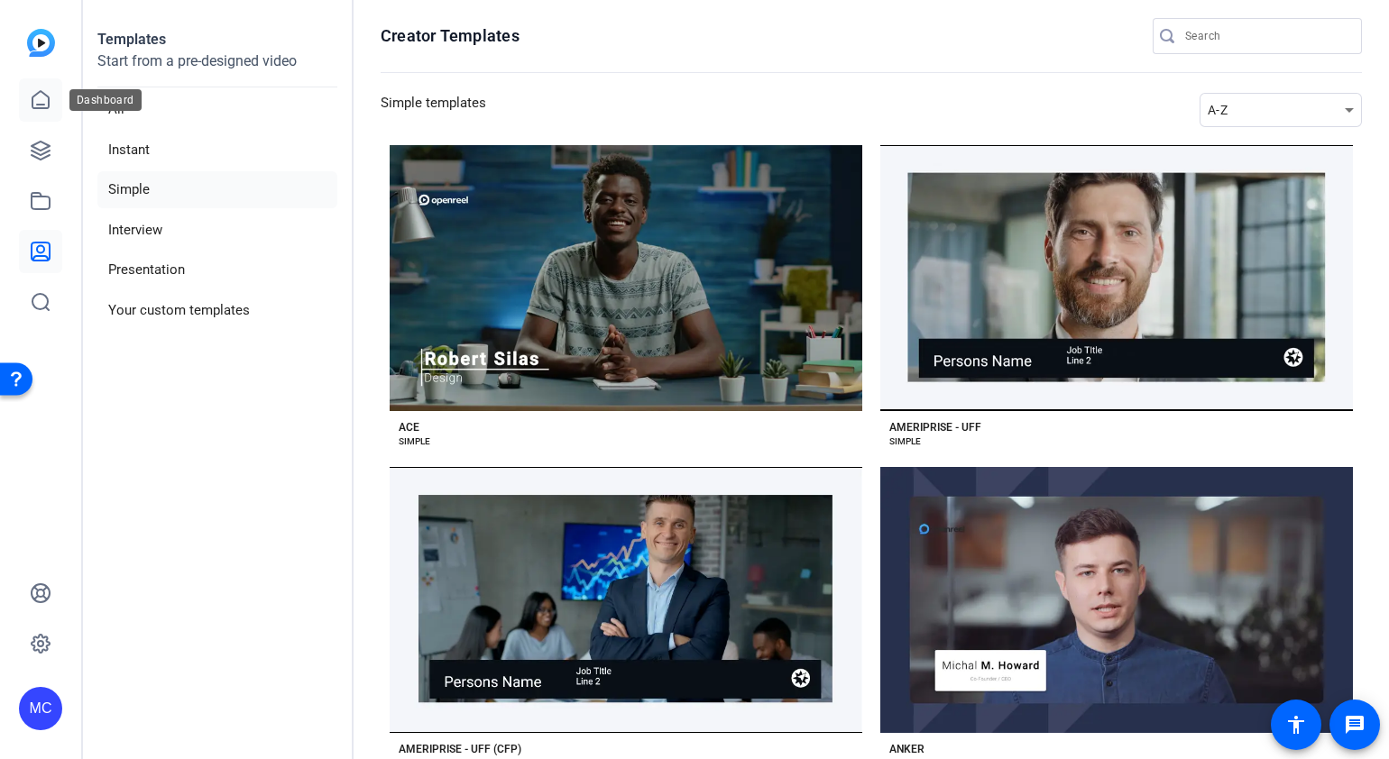
click at [55, 94] on link at bounding box center [40, 99] width 43 height 43
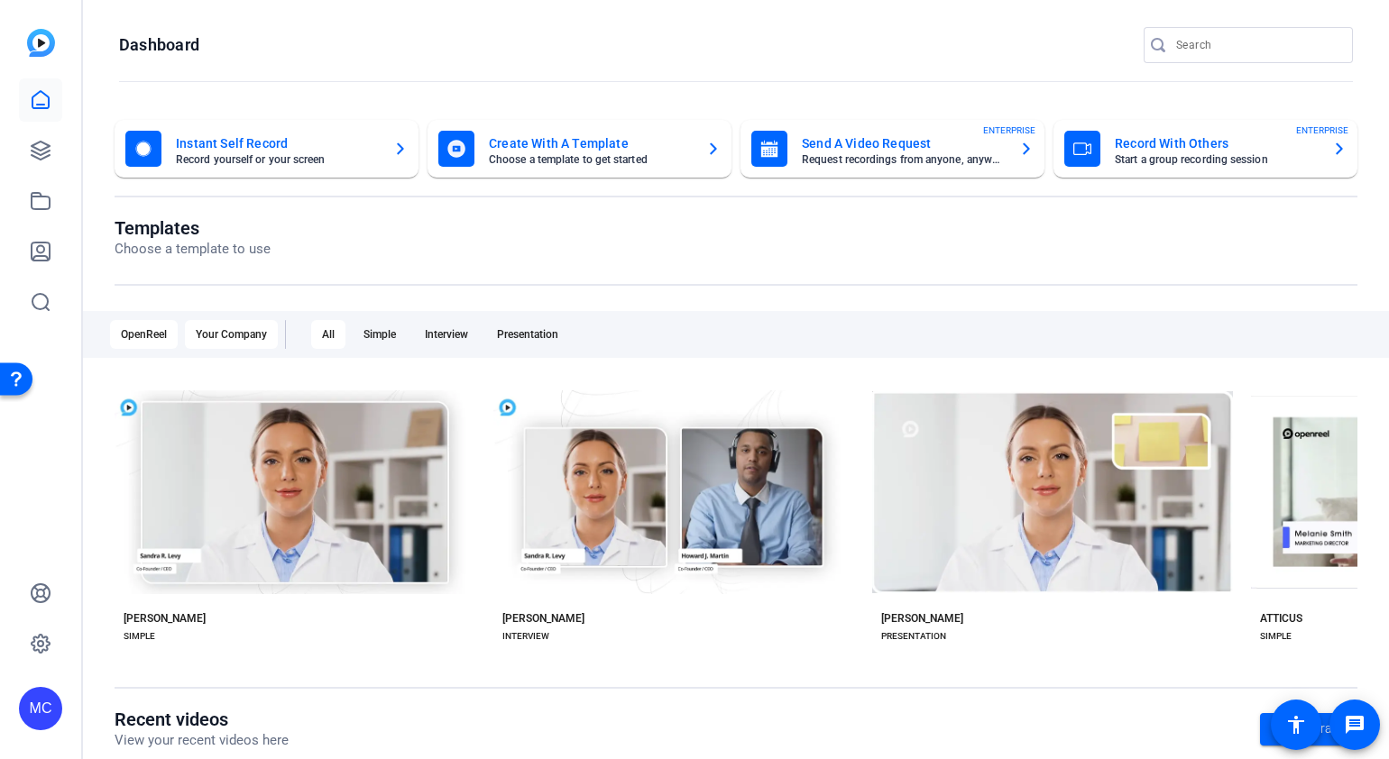
click at [222, 325] on div "Your Company" at bounding box center [231, 334] width 93 height 29
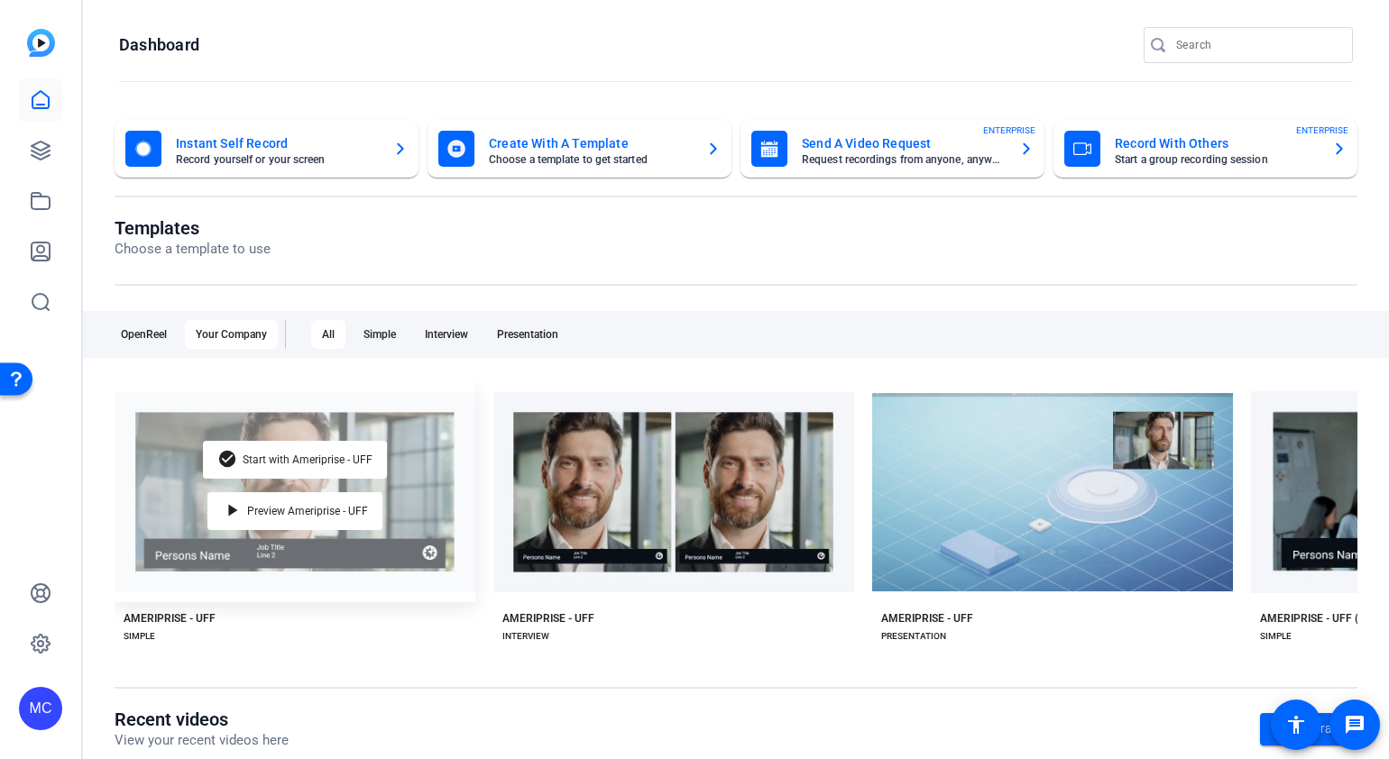
click at [374, 553] on div "check_circle Start with Ameriprise - UFF play_arrow Preview Ameriprise - UFF" at bounding box center [295, 492] width 361 height 220
click at [354, 456] on span "Start with Ameriprise - UFF" at bounding box center [308, 460] width 130 height 11
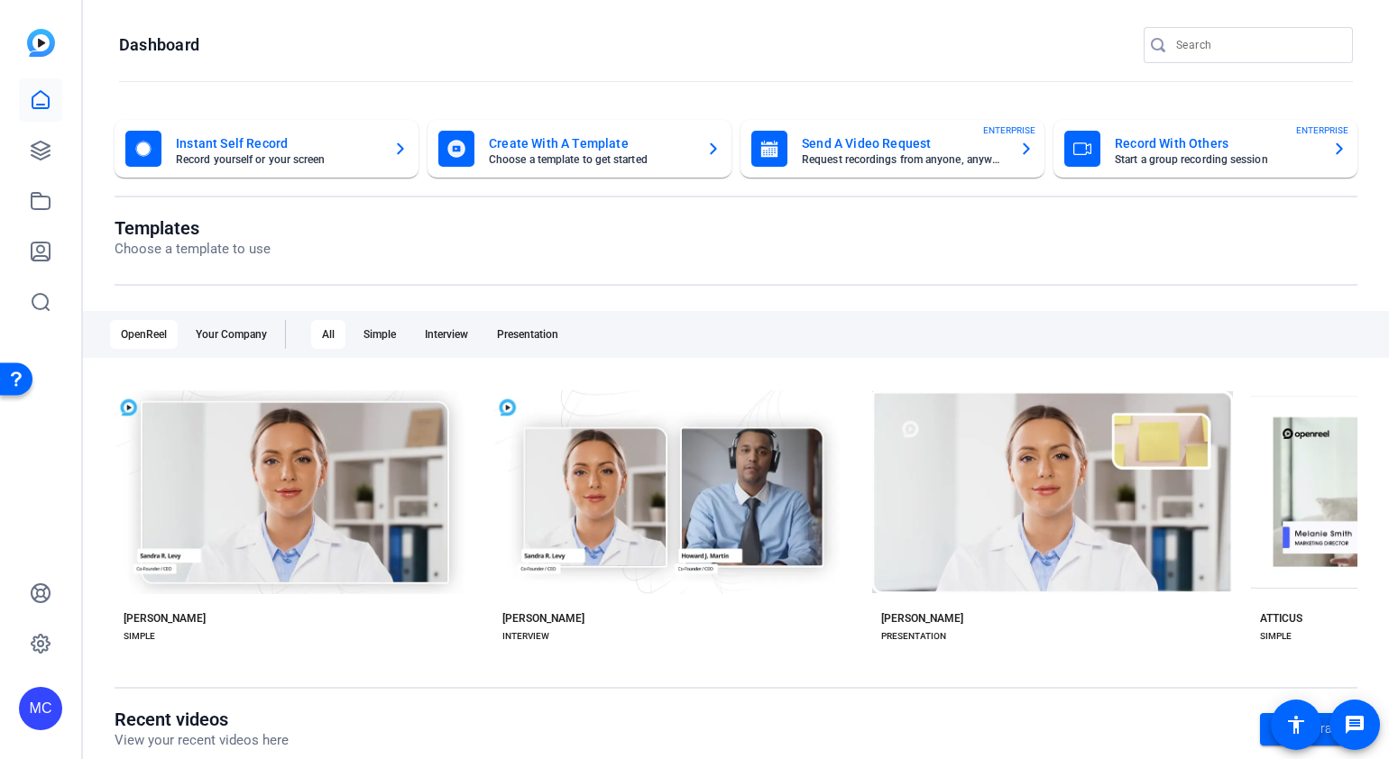
click at [574, 145] on mat-card-title "Create With A Template" at bounding box center [590, 144] width 203 height 22
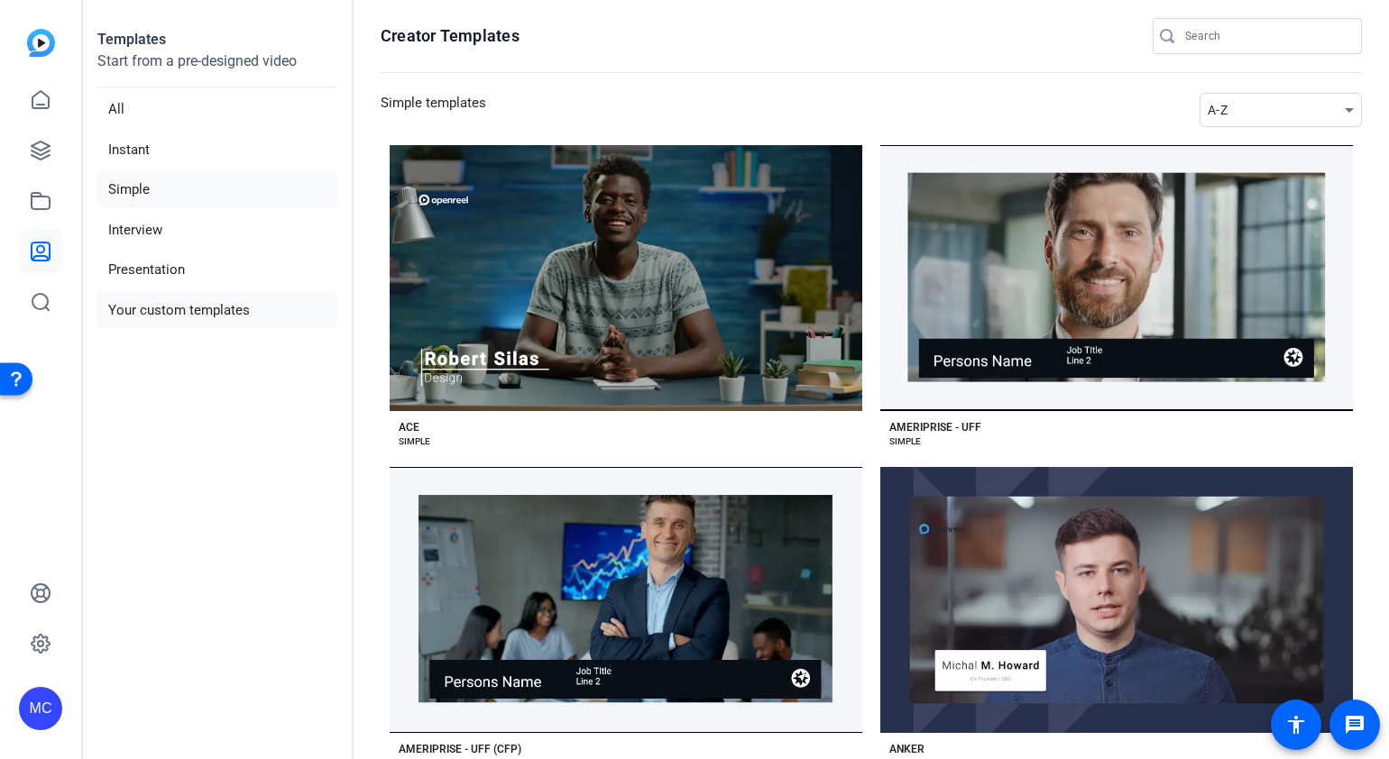
click at [193, 308] on li "Your custom templates" at bounding box center [217, 310] width 240 height 37
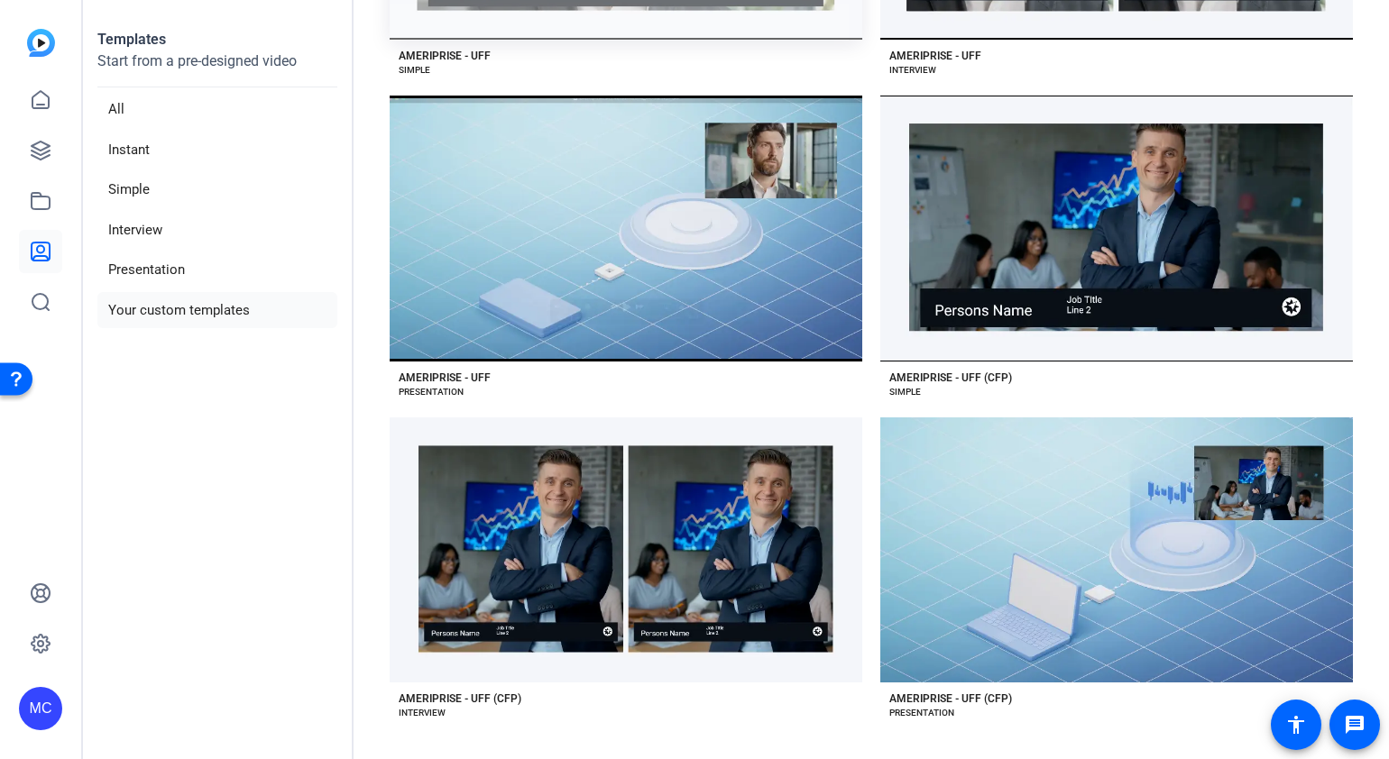
scroll to position [371, 0]
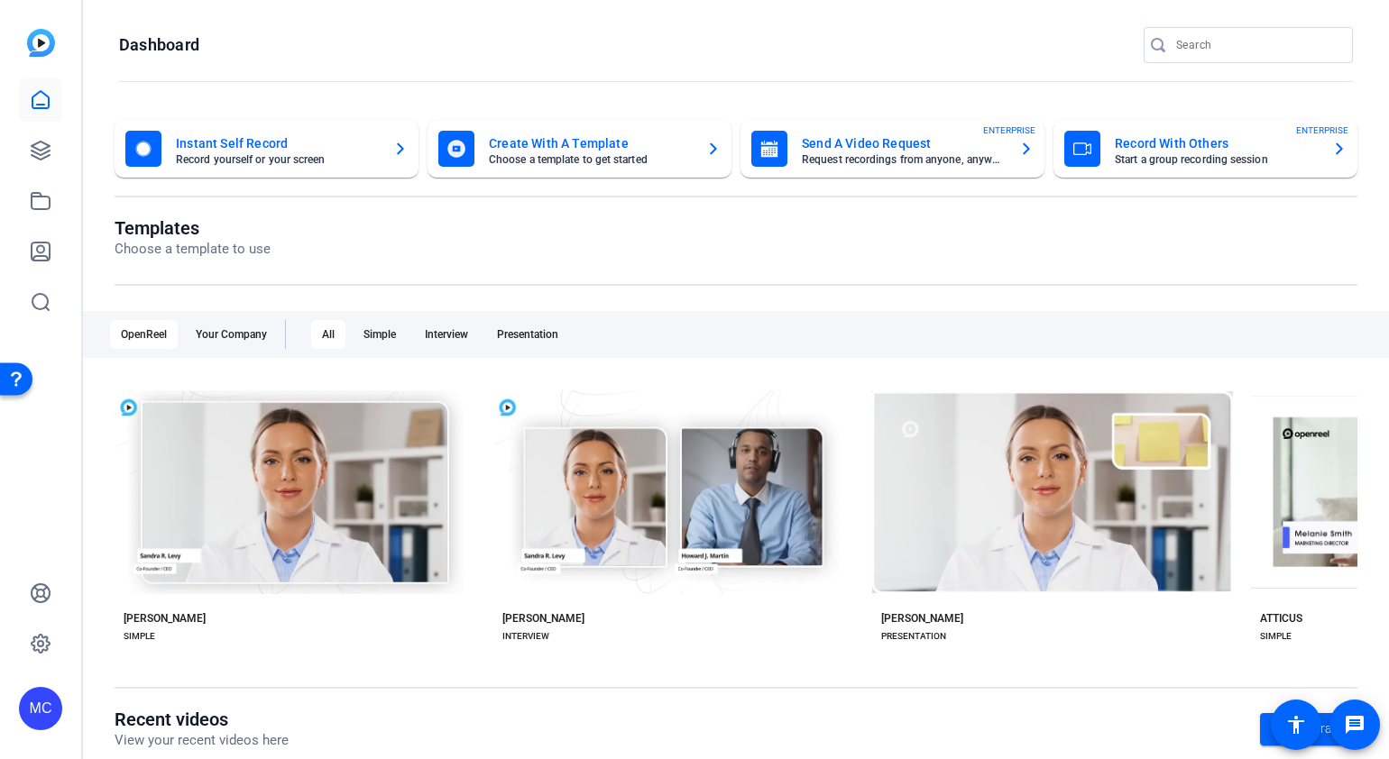
click at [645, 154] on mat-card-subtitle "Choose a template to get started" at bounding box center [590, 159] width 203 height 11
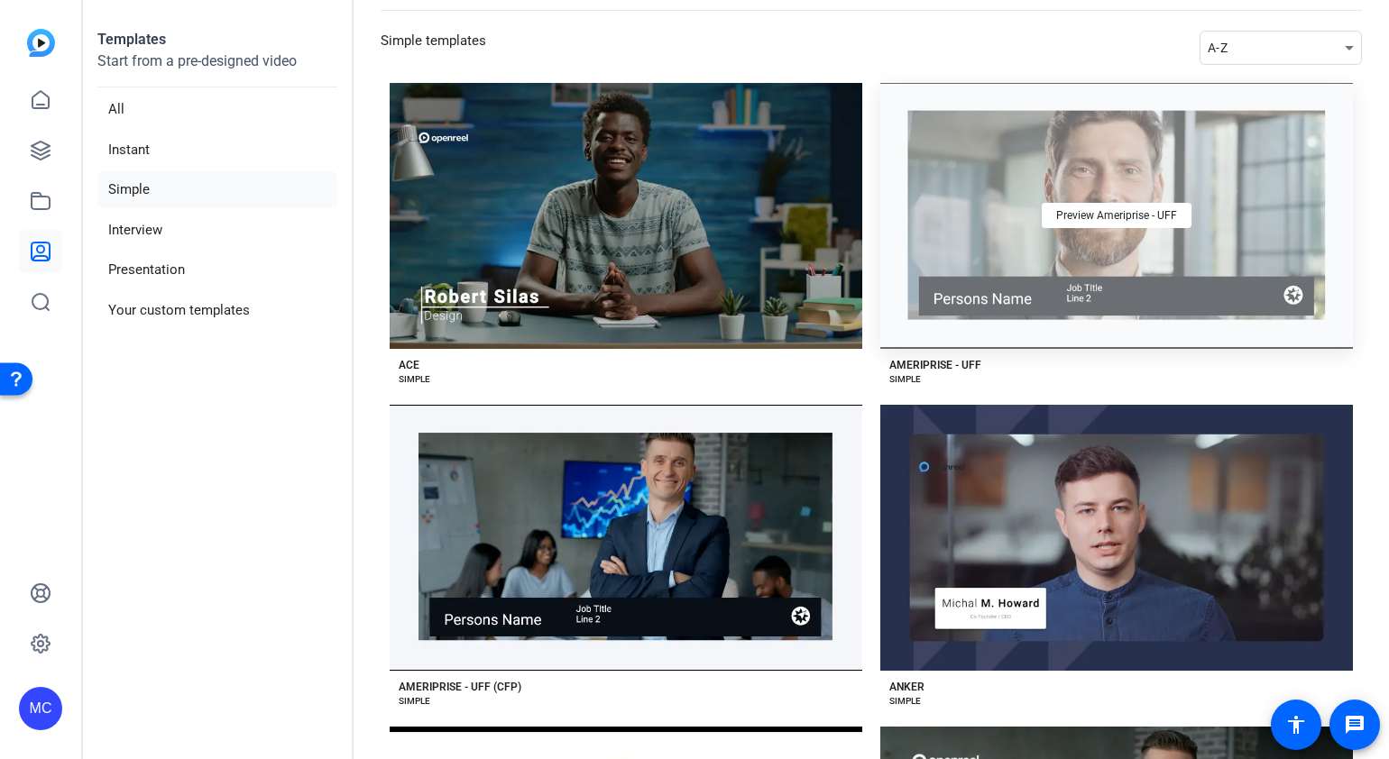
scroll to position [112, 0]
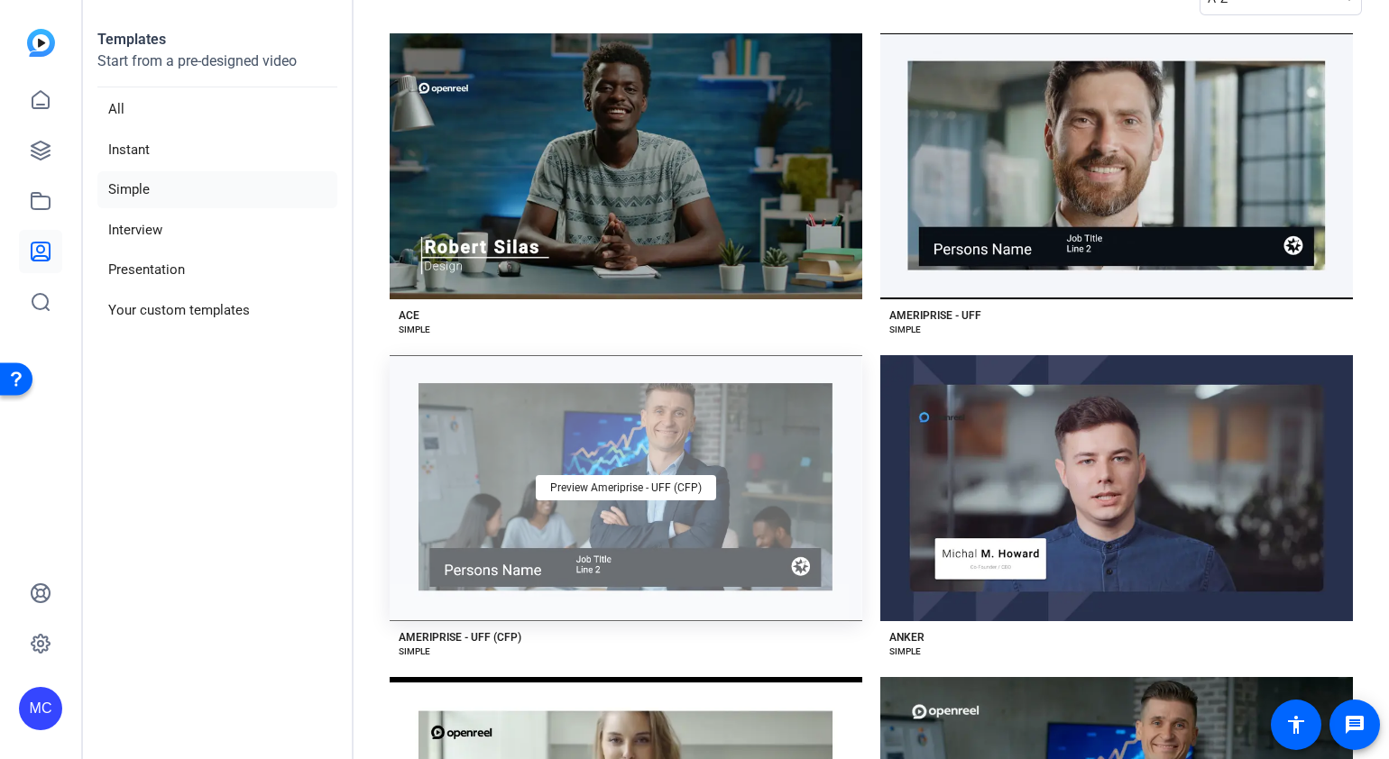
click at [705, 519] on div "Preview Ameriprise - UFF (CFP)" at bounding box center [626, 488] width 473 height 266
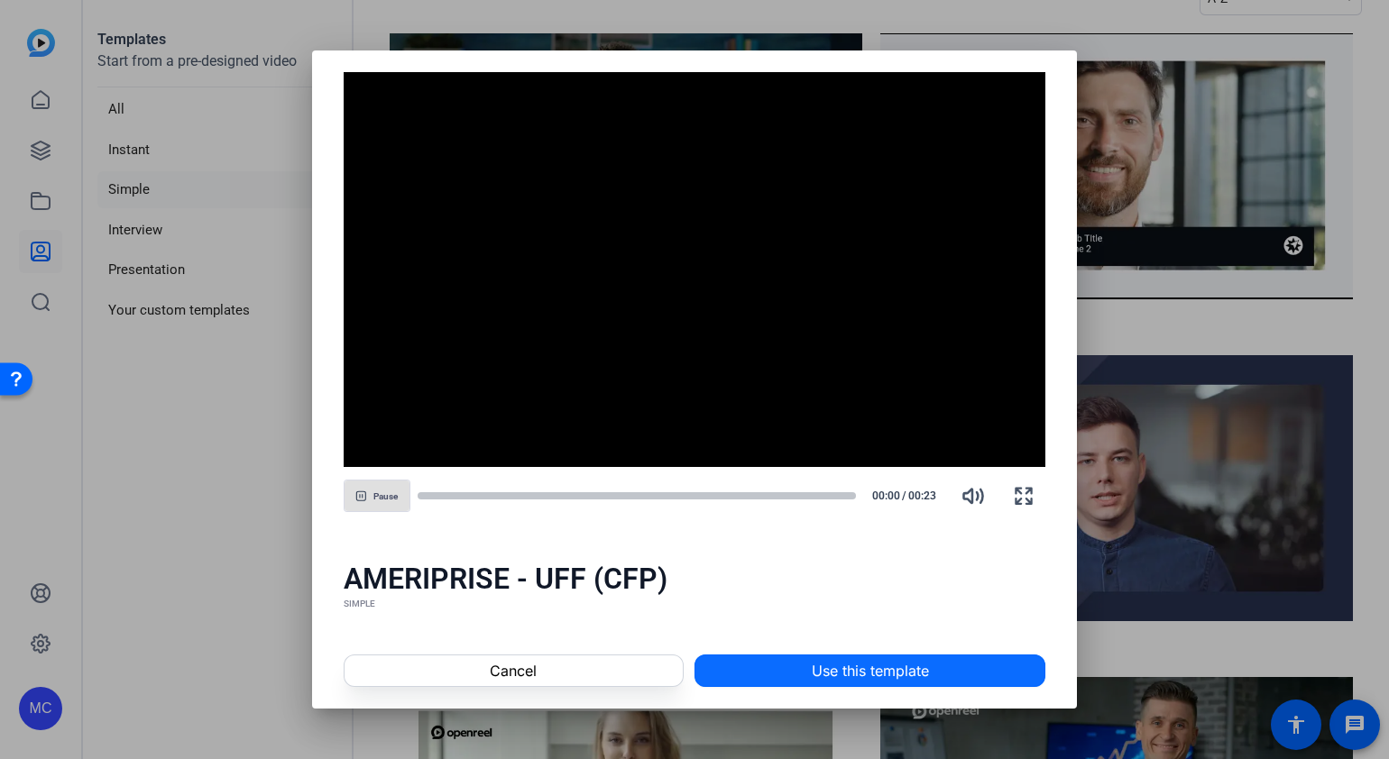
click at [822, 679] on span "Use this template" at bounding box center [870, 671] width 117 height 22
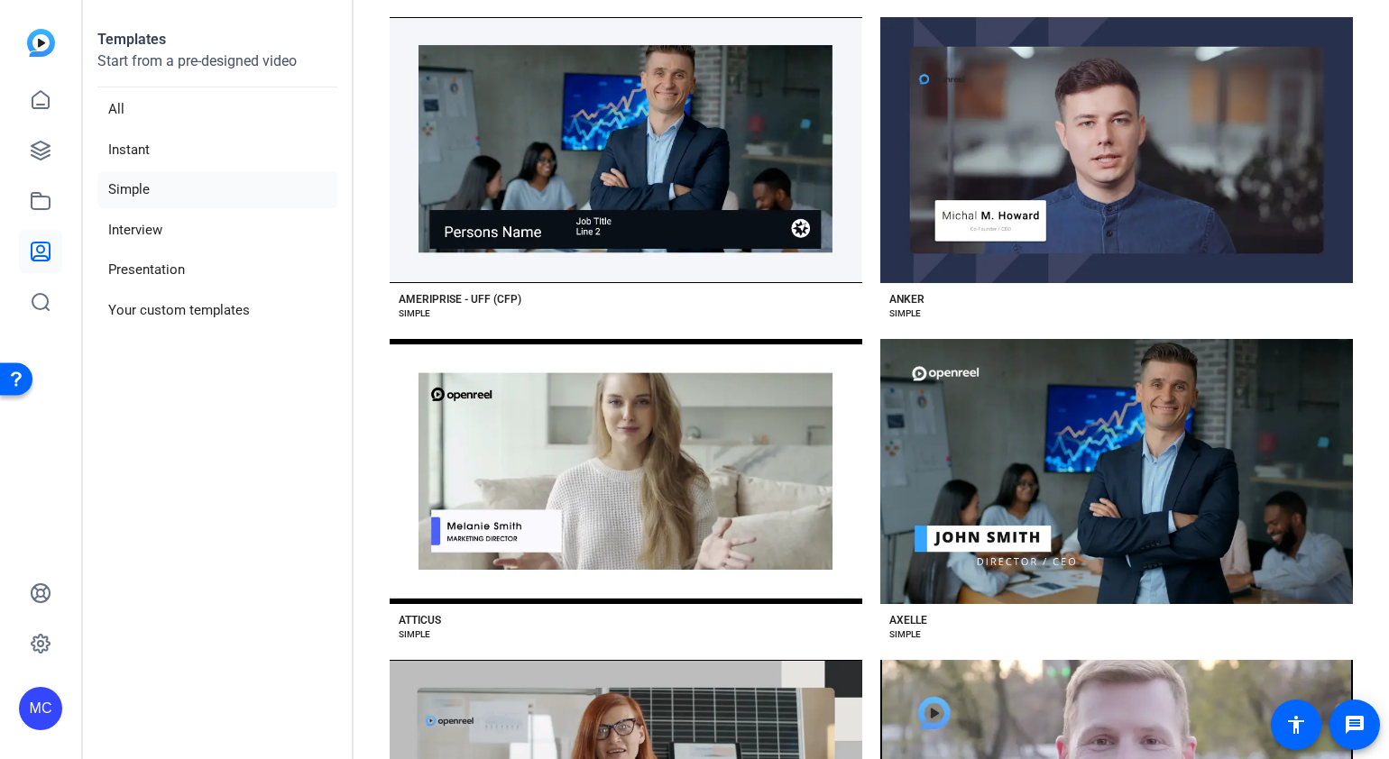
scroll to position [450, 0]
